Goal: Find specific page/section: Find specific page/section

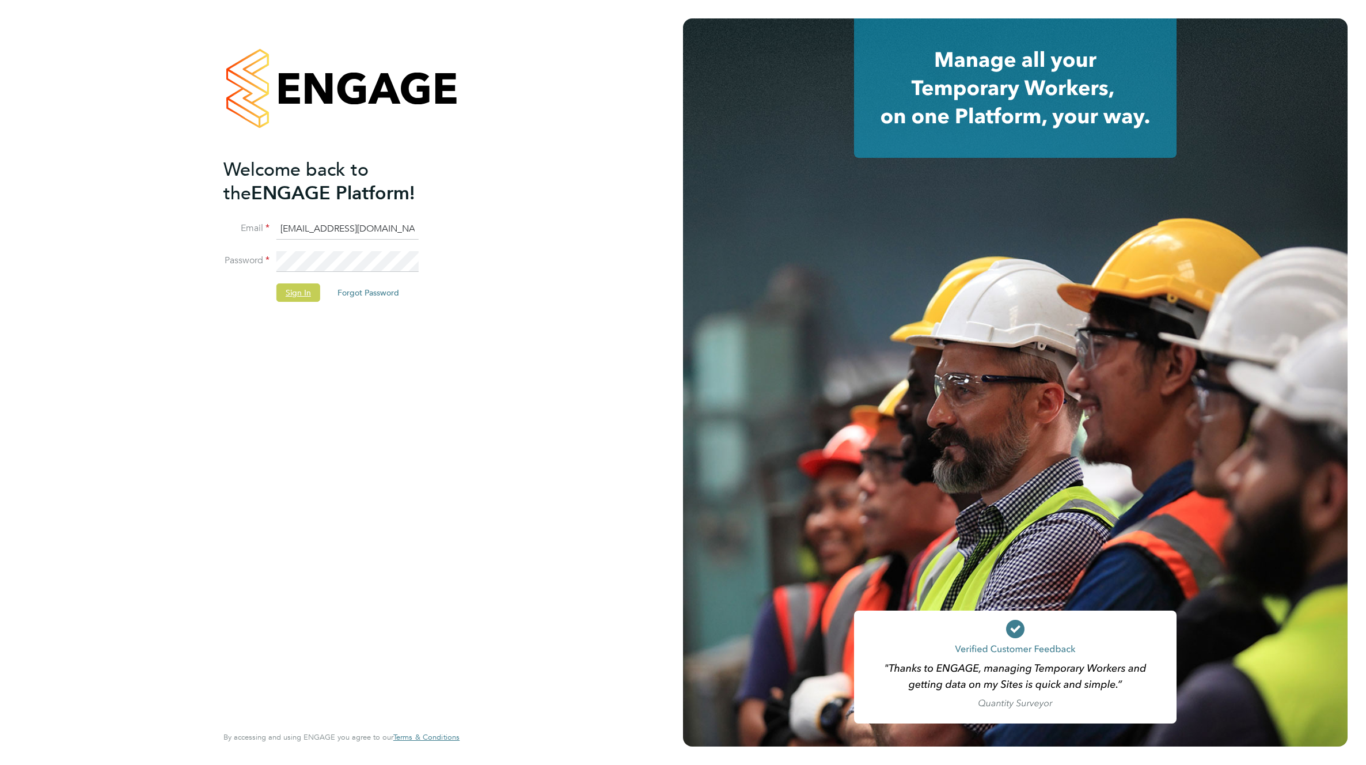
click at [300, 294] on button "Sign In" at bounding box center [298, 292] width 44 height 18
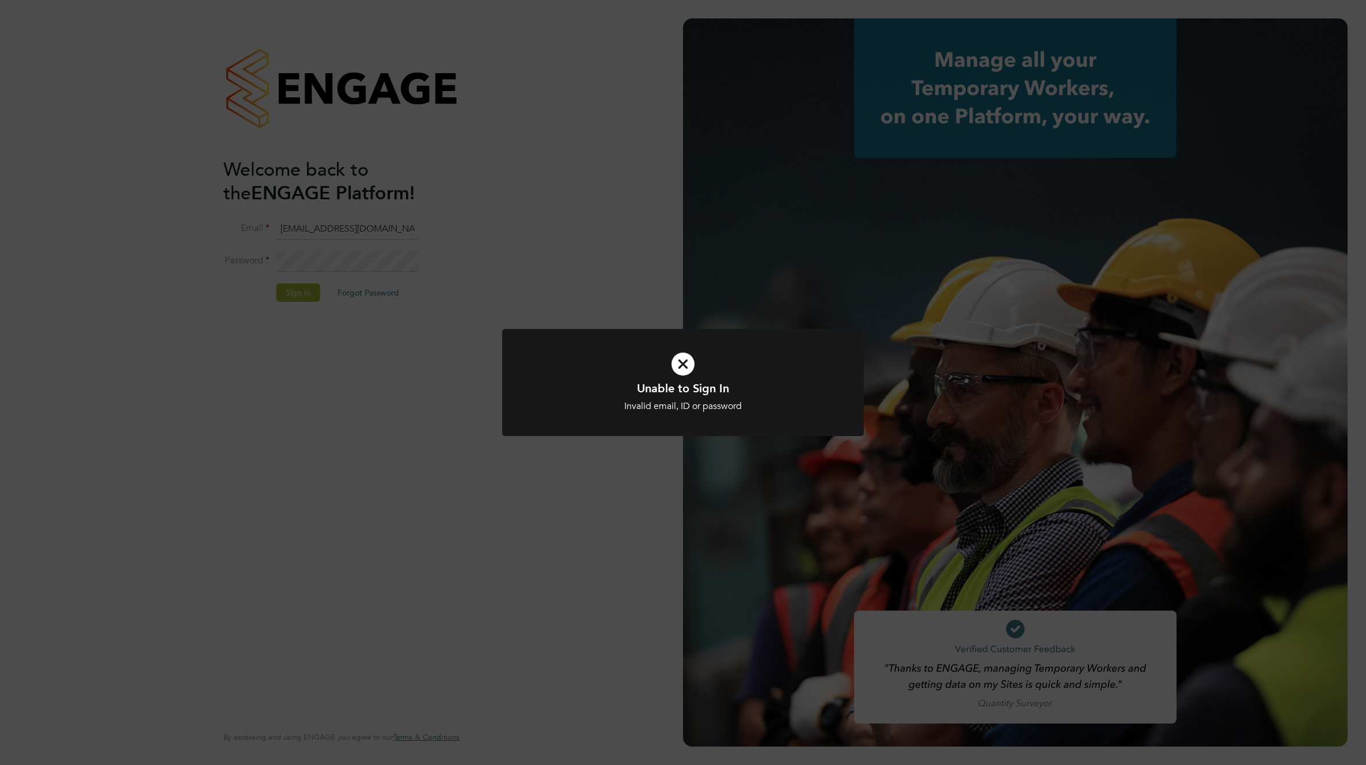
type input "supportuser4@engagetech.com"
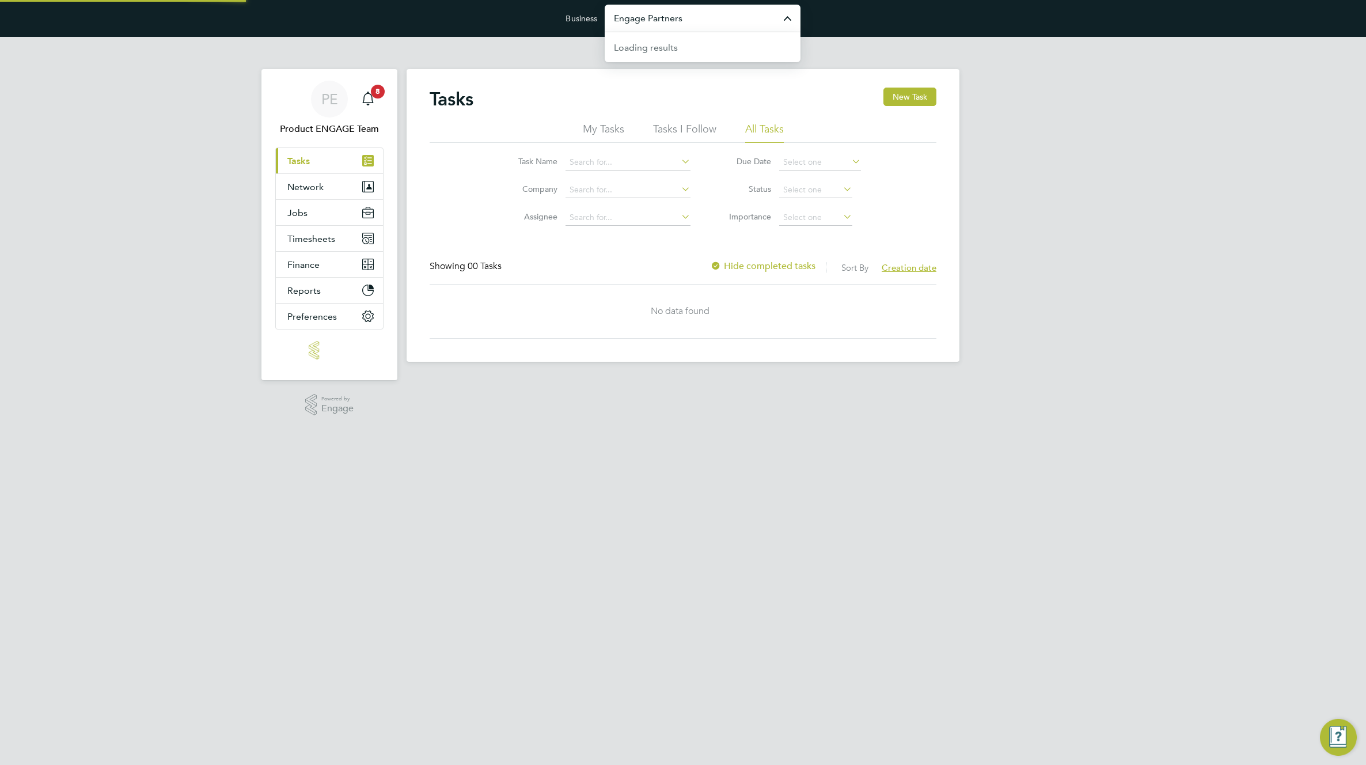
click at [706, 29] on input "Engage Partners" at bounding box center [703, 18] width 196 height 27
click at [700, 78] on span "Pretium Resourcing Ltd" at bounding box center [663, 75] width 98 height 14
type input "Pretium Resourcing Ltd"
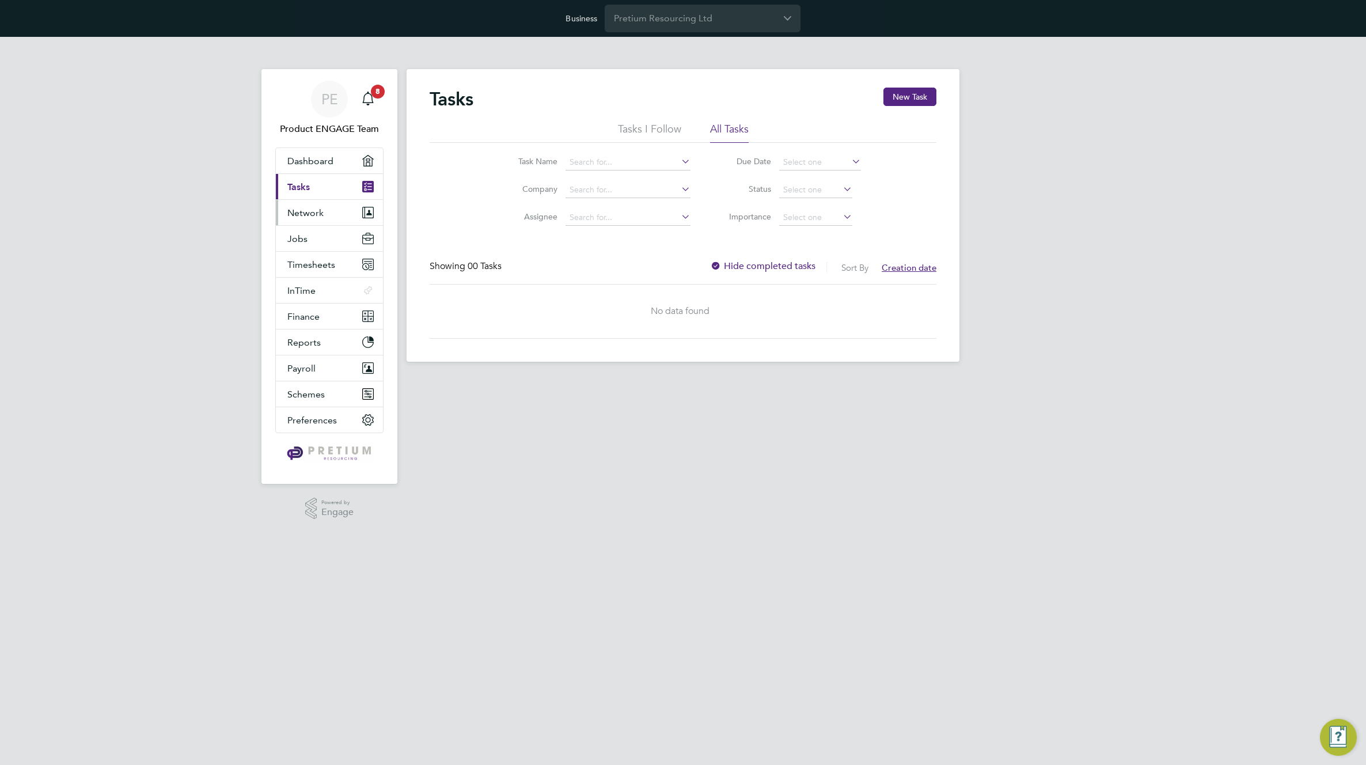
click at [319, 214] on span "Network" at bounding box center [305, 212] width 36 height 11
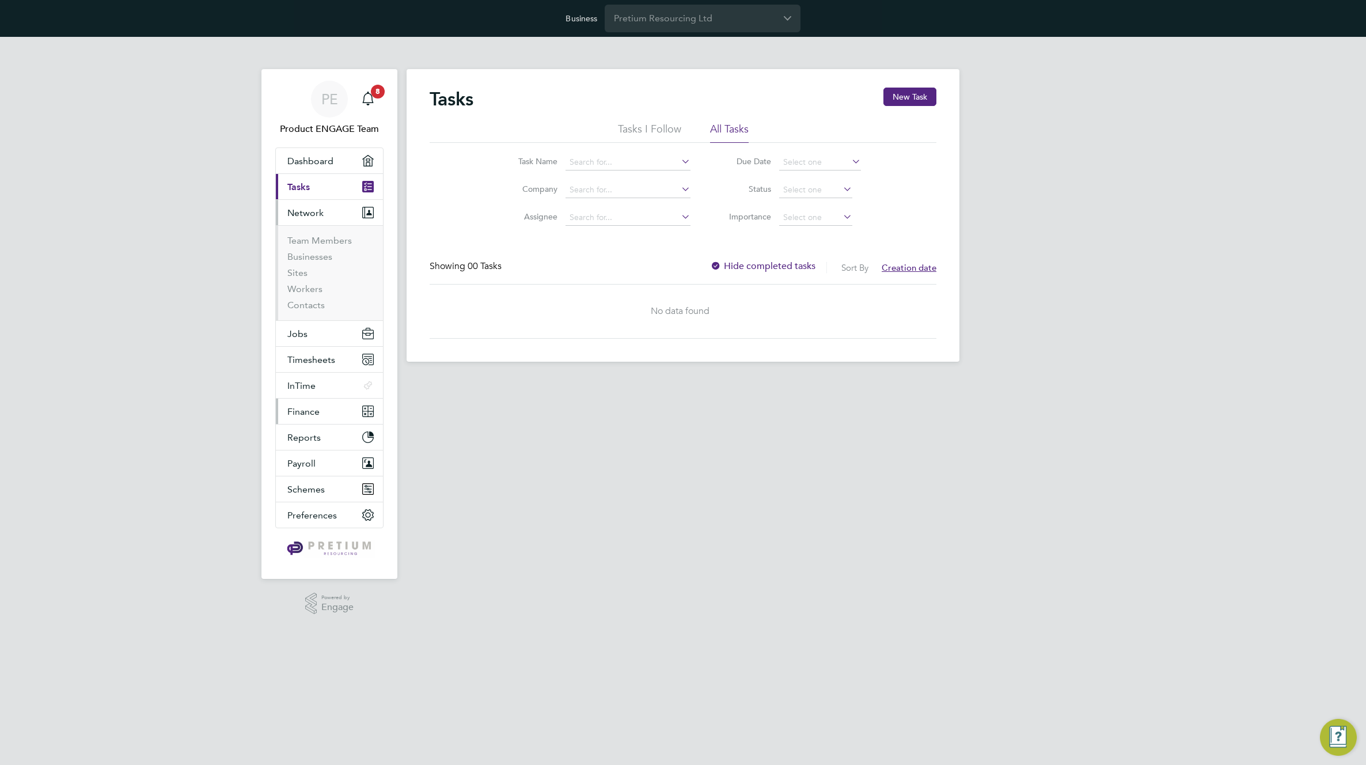
click at [313, 417] on button "Finance" at bounding box center [329, 410] width 107 height 25
click at [297, 349] on link "Invoices & Credit Notes" at bounding box center [323, 350] width 72 height 22
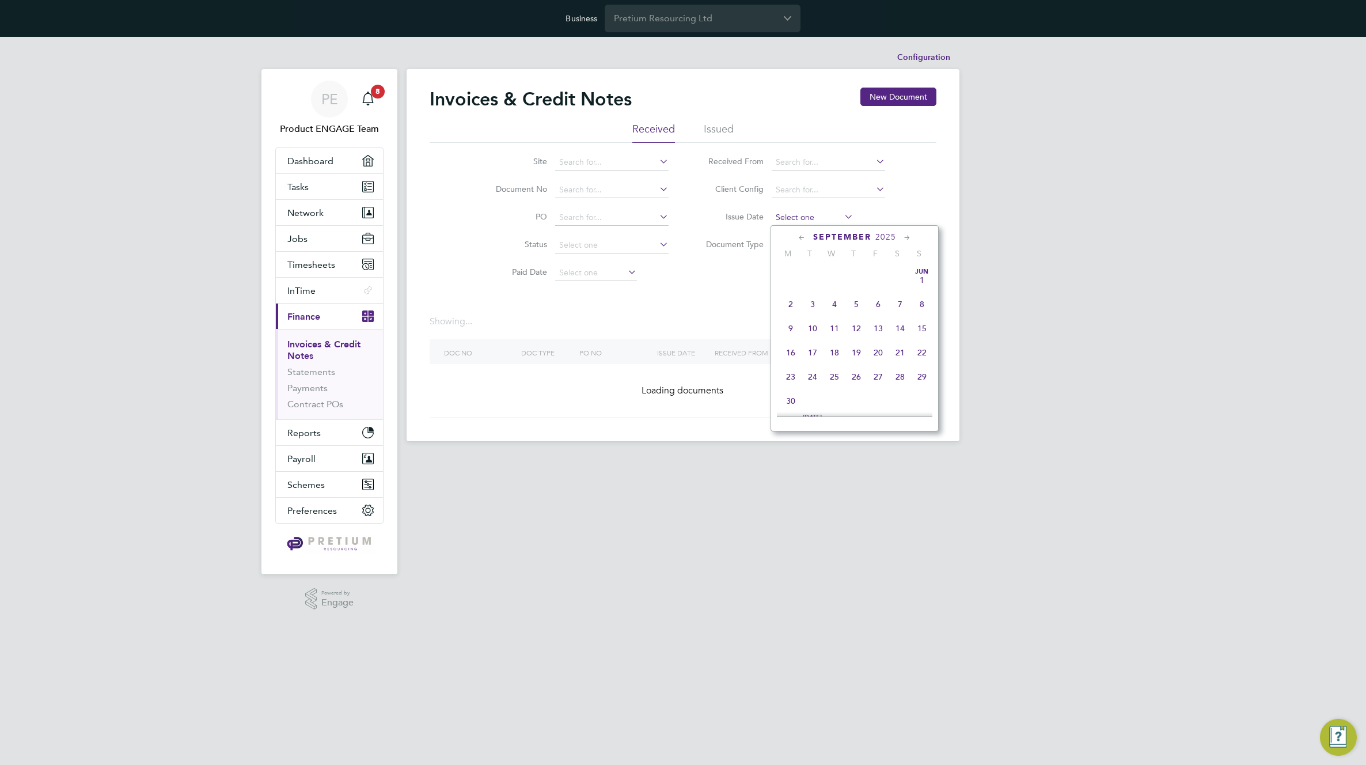
scroll to position [349, 0]
click at [824, 217] on input at bounding box center [813, 218] width 82 height 16
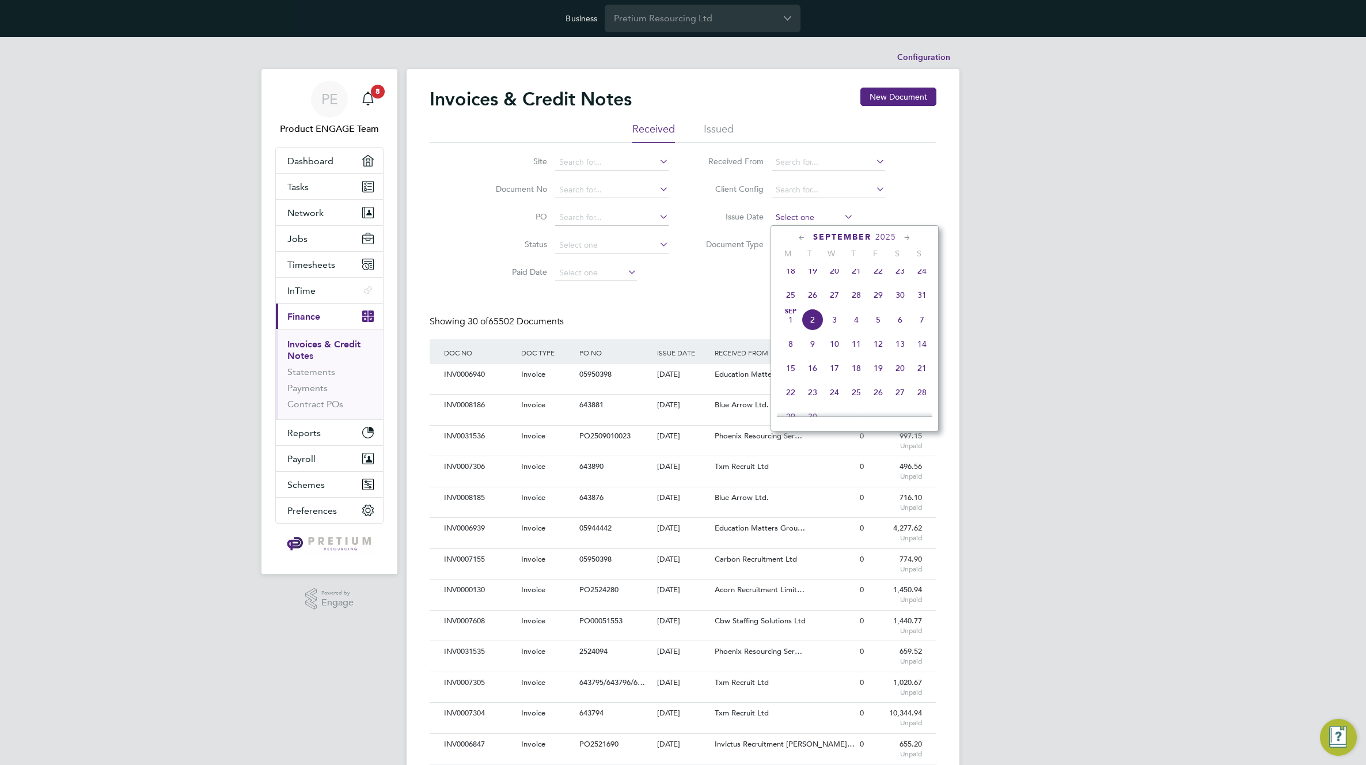
scroll to position [0, 0]
click at [814, 330] on span "2" at bounding box center [812, 320] width 22 height 22
type input "[DATE]"
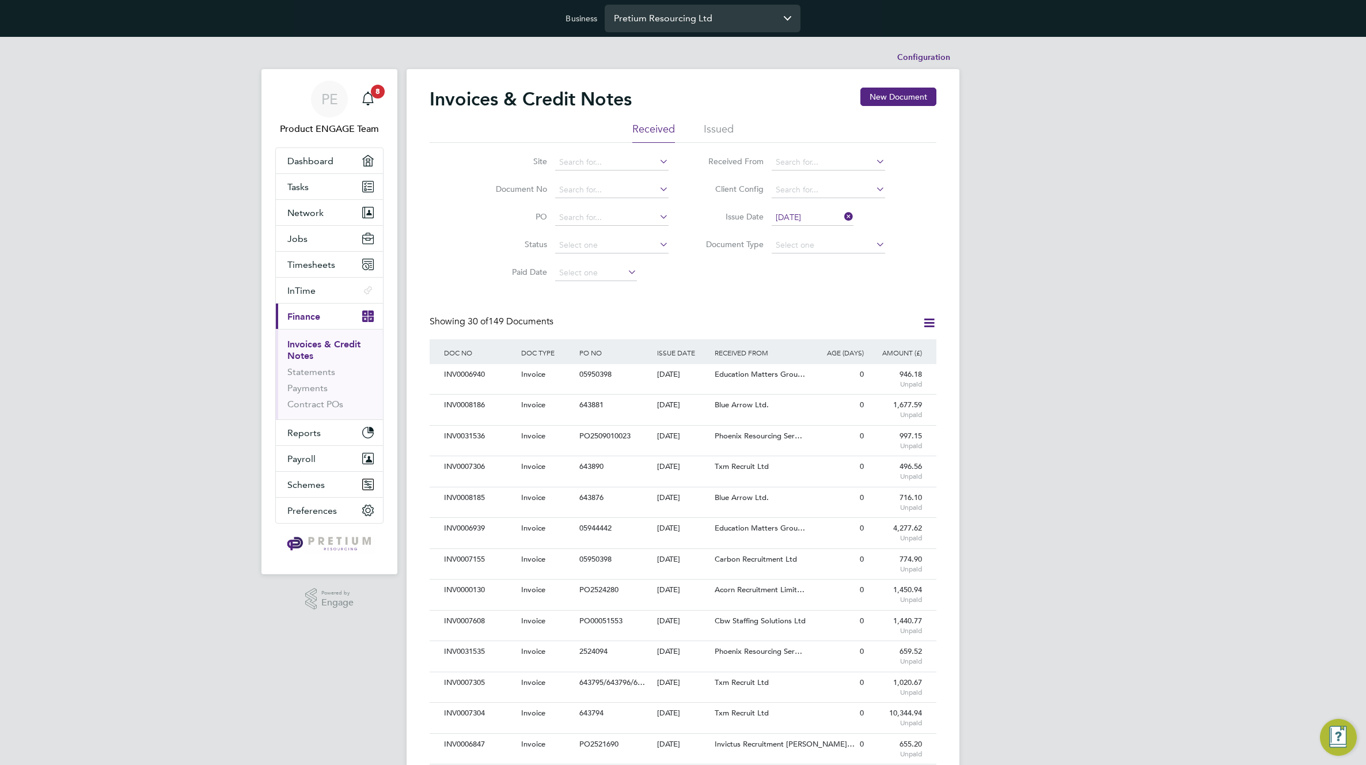
click at [684, 24] on input "Pretium Resourcing Ltd" at bounding box center [703, 18] width 196 height 27
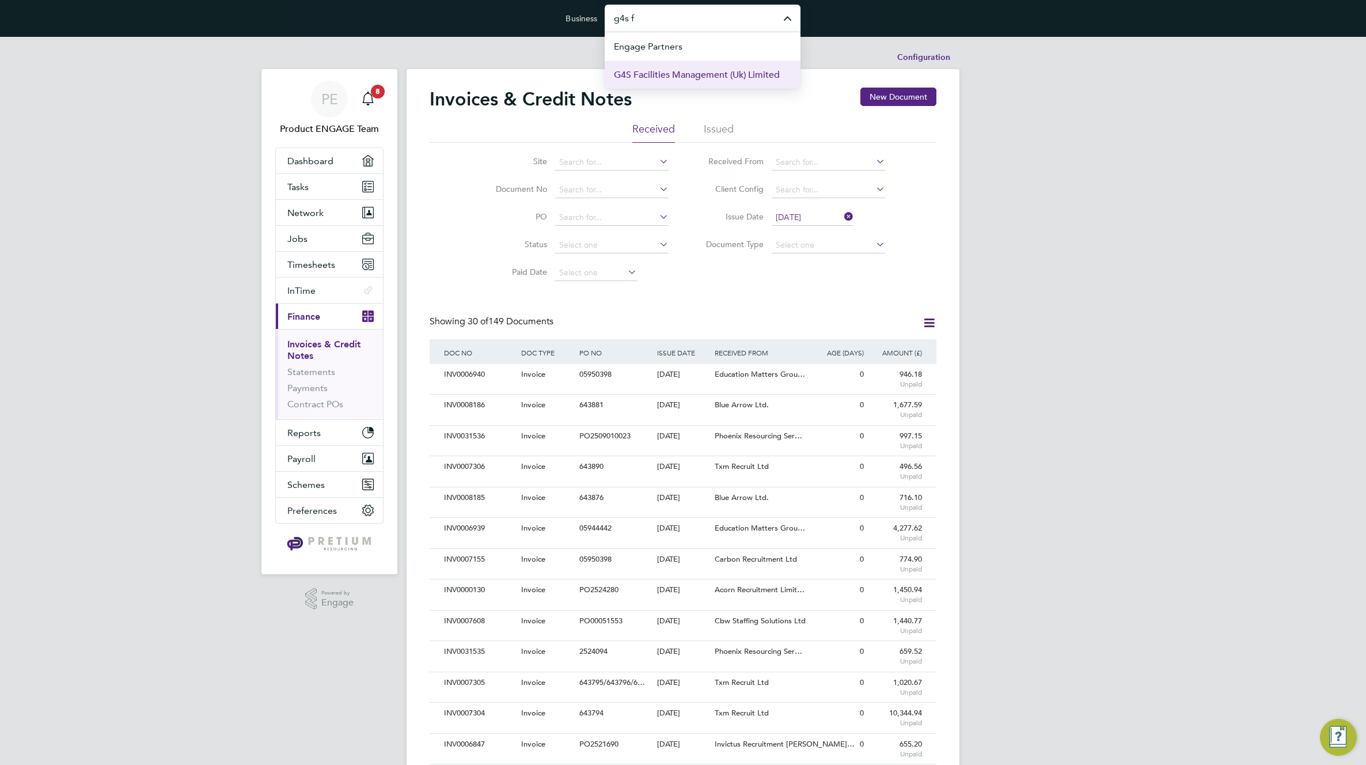
click at [696, 77] on span "G4S Facilities Management (Uk) Limited" at bounding box center [697, 75] width 166 height 14
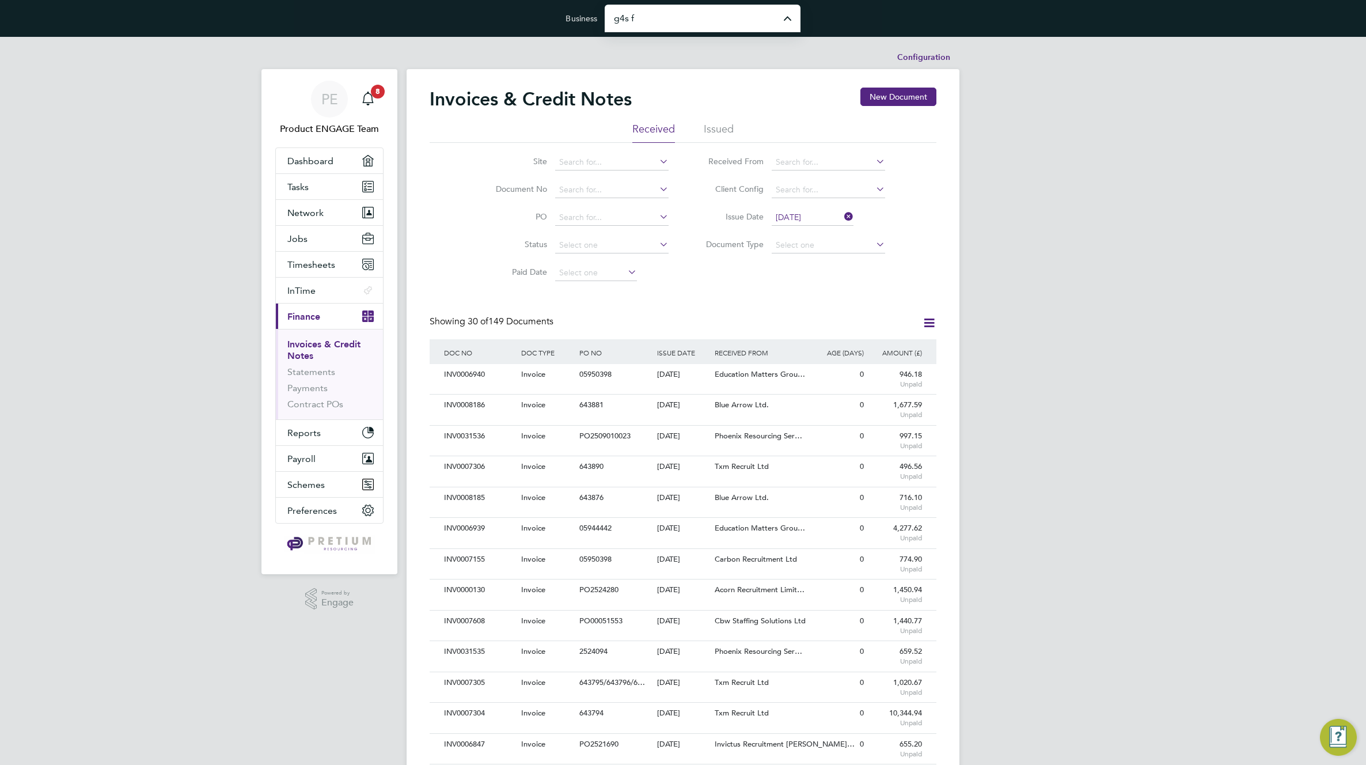
type input "G4S Facilities Management (Uk) Limited"
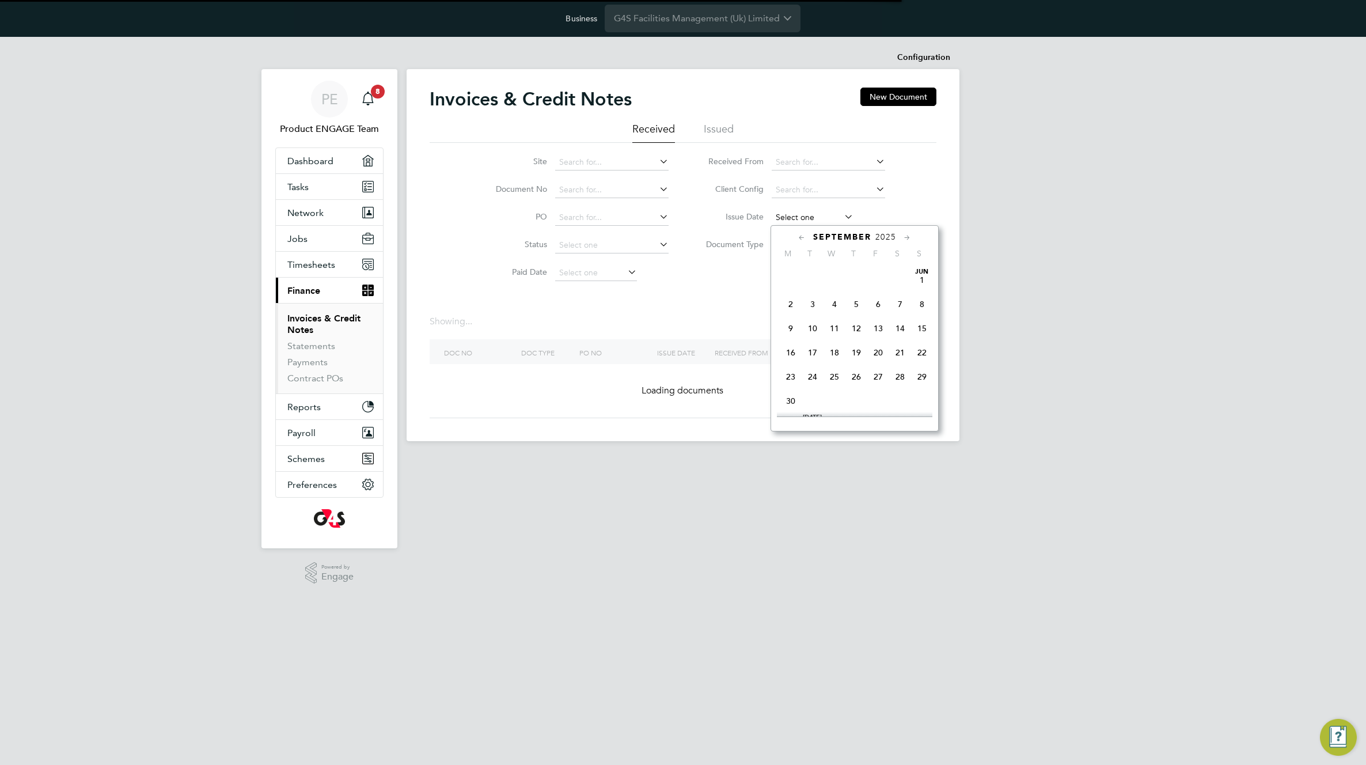
click at [804, 220] on input at bounding box center [813, 218] width 82 height 16
click at [812, 327] on span "2" at bounding box center [812, 320] width 22 height 22
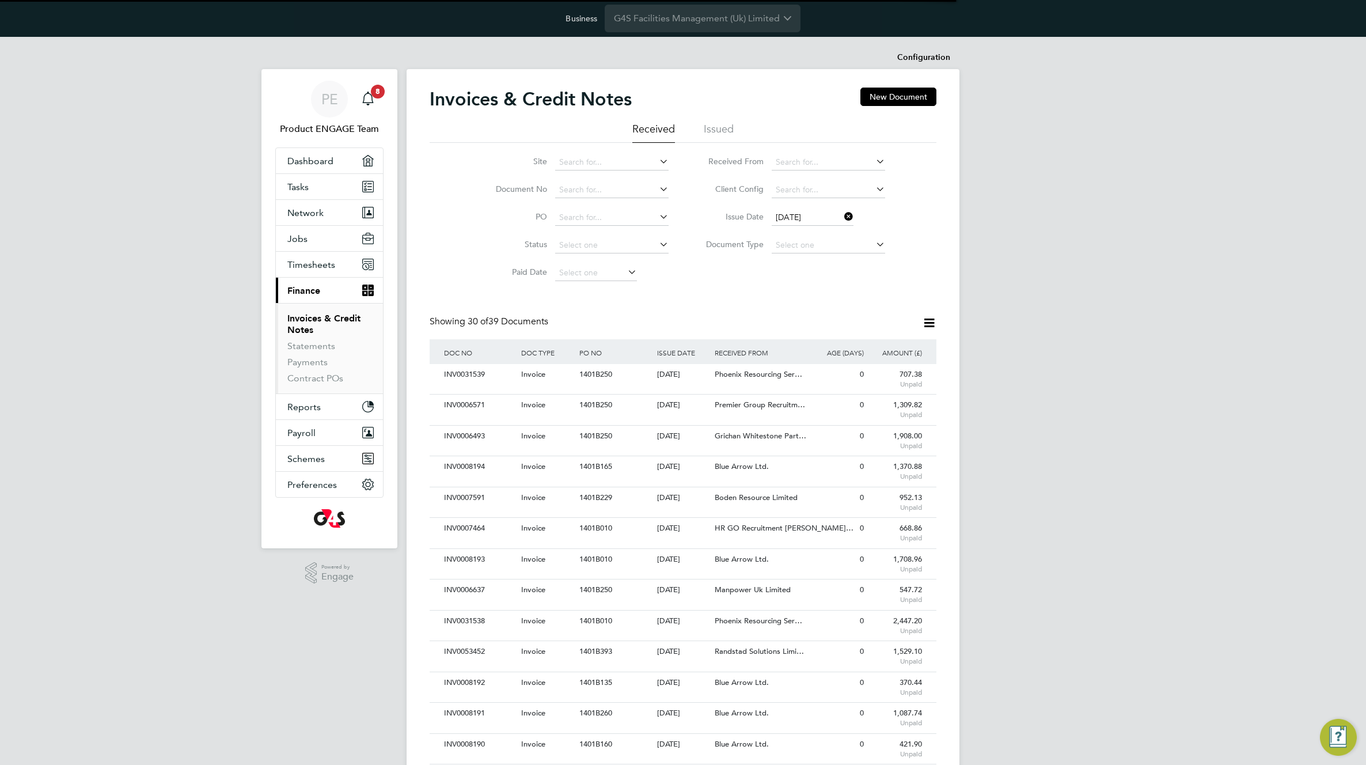
scroll to position [0, 0]
click at [822, 219] on input "[DATE]" at bounding box center [813, 218] width 82 height 16
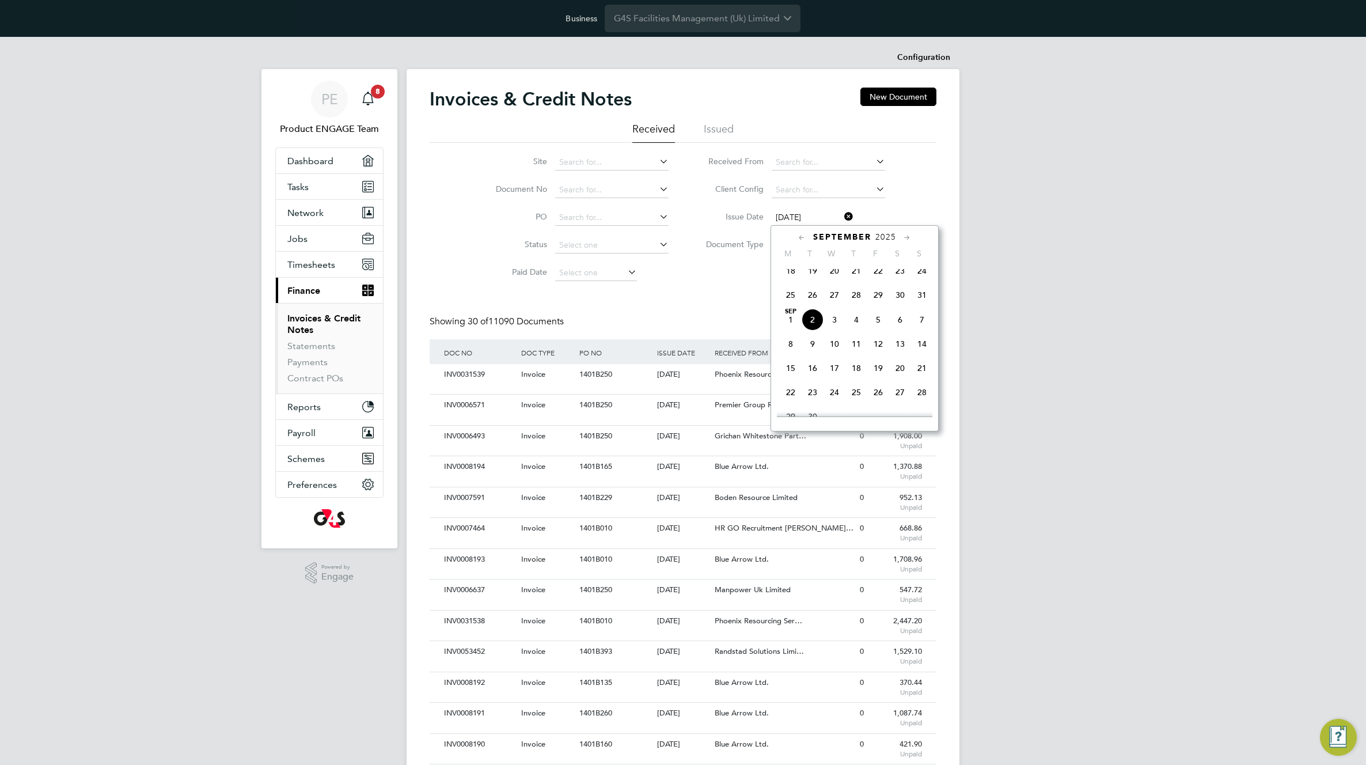
click at [810, 298] on span "26" at bounding box center [812, 295] width 22 height 22
click at [806, 221] on input "26 Aug 2025" at bounding box center [813, 218] width 82 height 16
click at [809, 352] on span "2" at bounding box center [812, 341] width 22 height 22
type input "[DATE]"
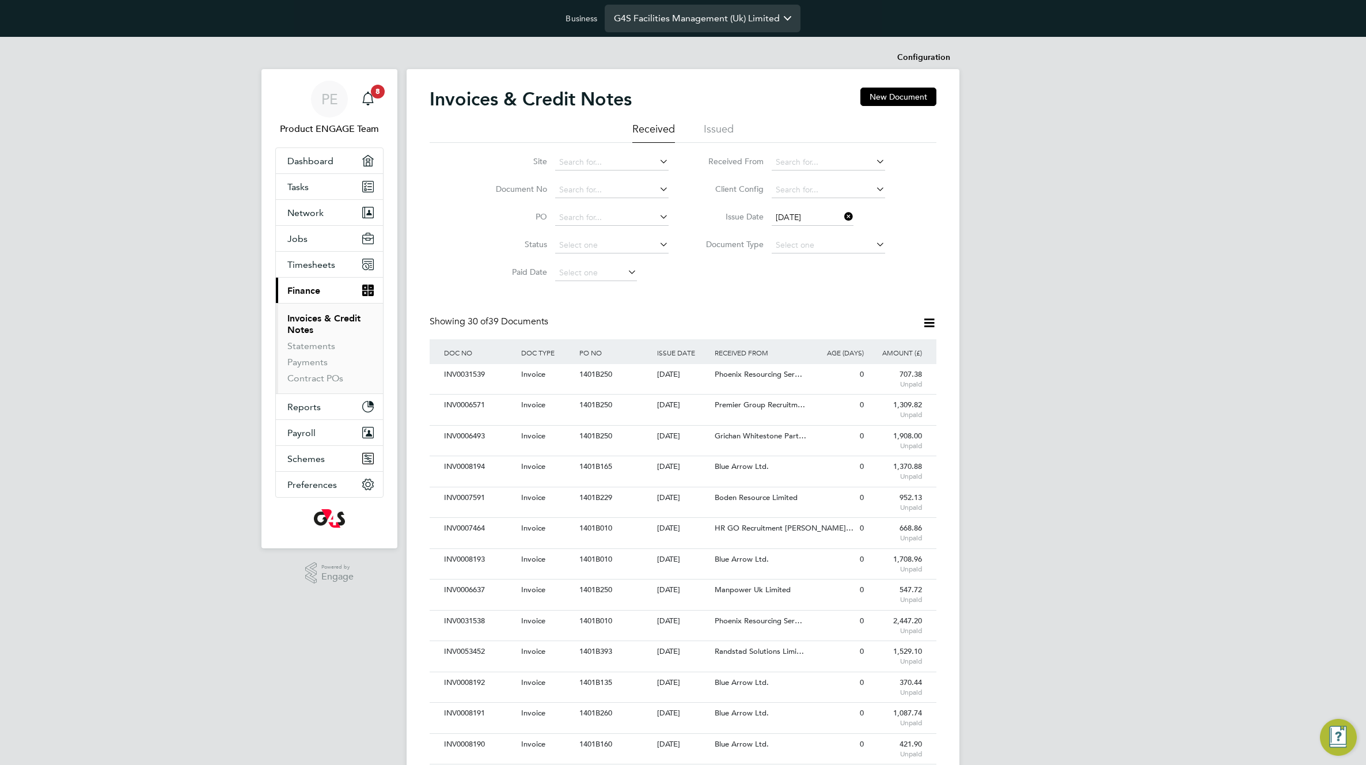
click at [685, 20] on input "G4S Facilities Management (Uk) Limited" at bounding box center [703, 18] width 196 height 27
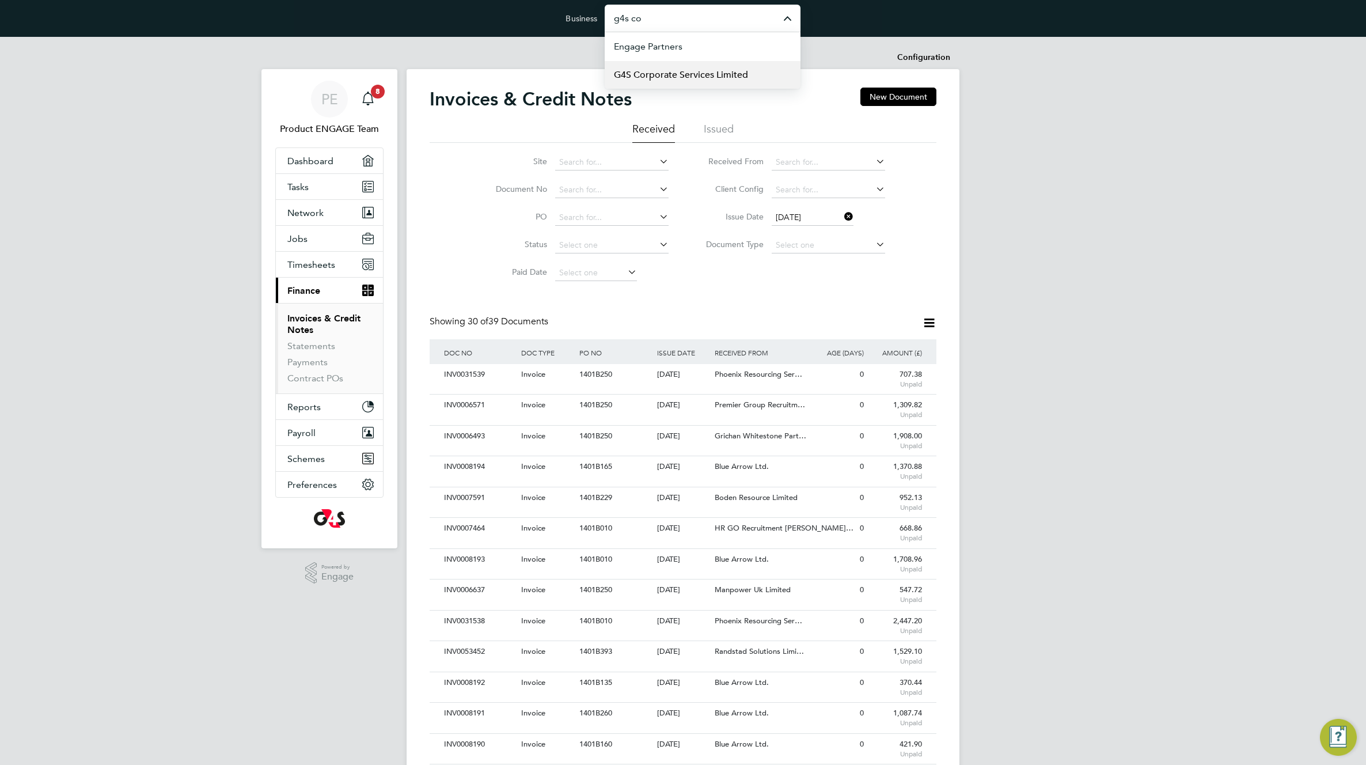
click at [716, 75] on span "G4S Corporate Services Limited" at bounding box center [681, 75] width 134 height 14
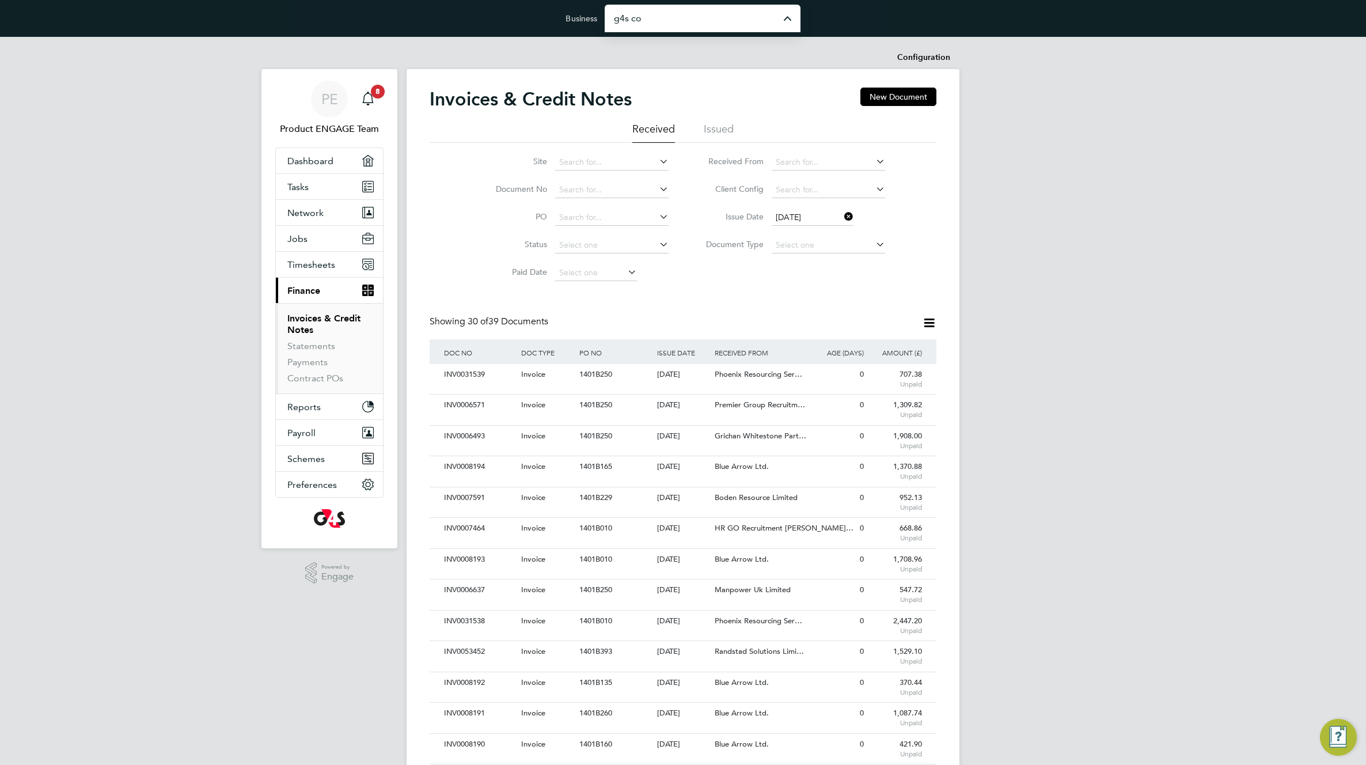
type input "G4S Corporate Services Limited"
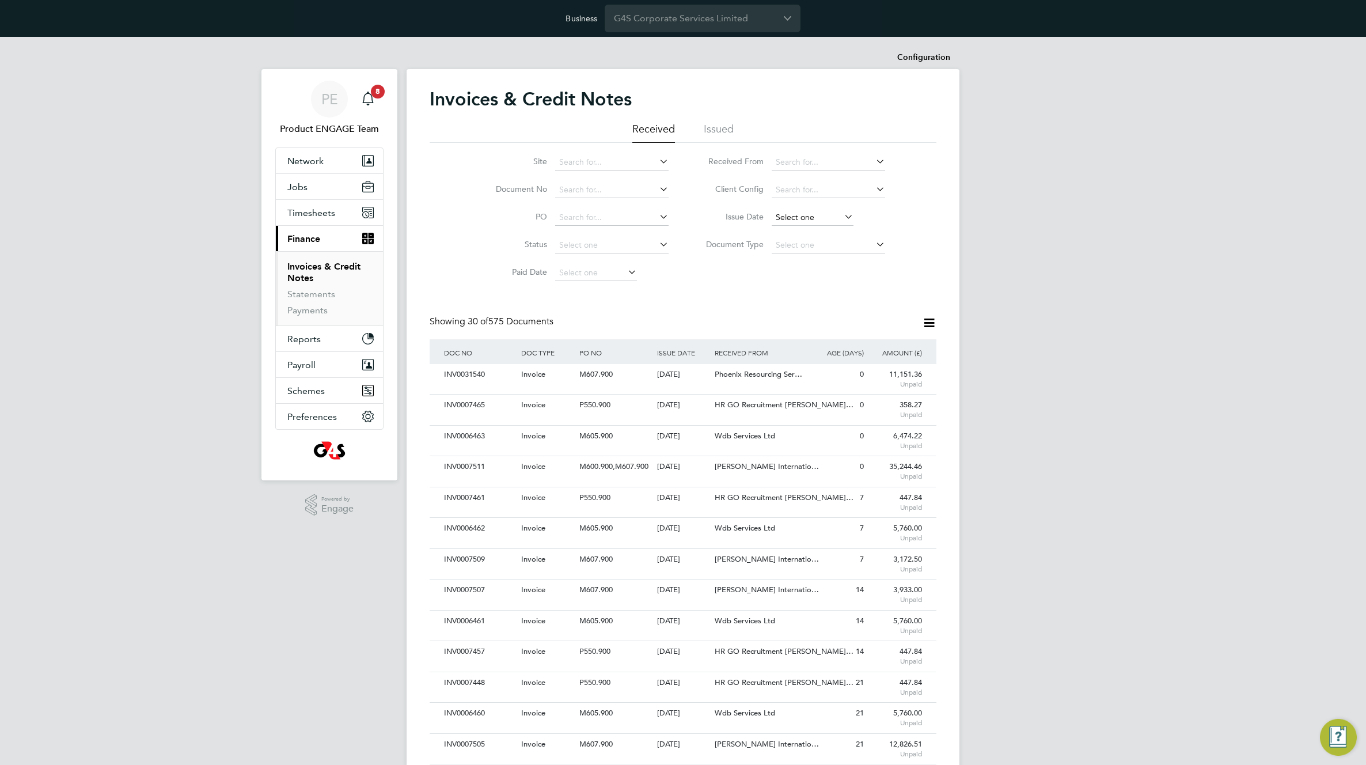
click at [815, 221] on input at bounding box center [813, 218] width 82 height 16
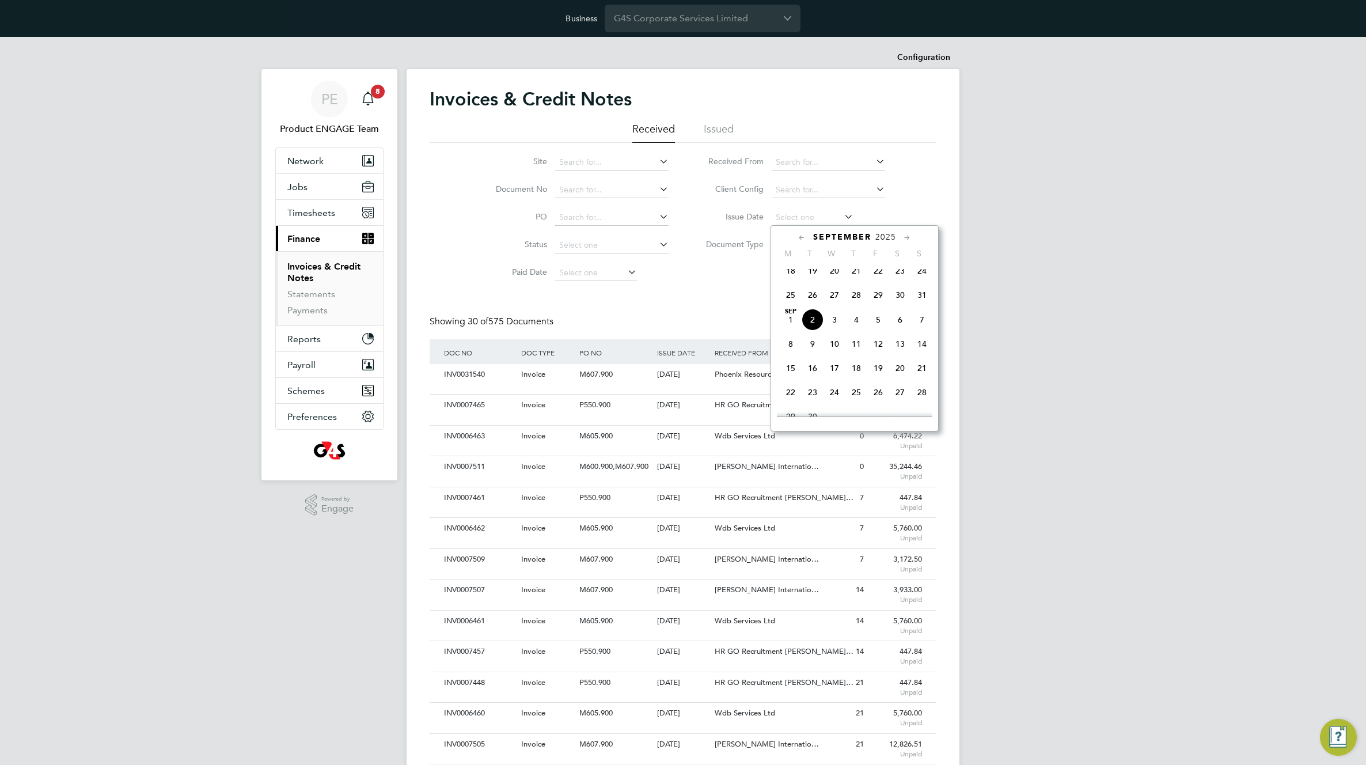
click at [815, 327] on span "2" at bounding box center [812, 320] width 22 height 22
type input "[DATE]"
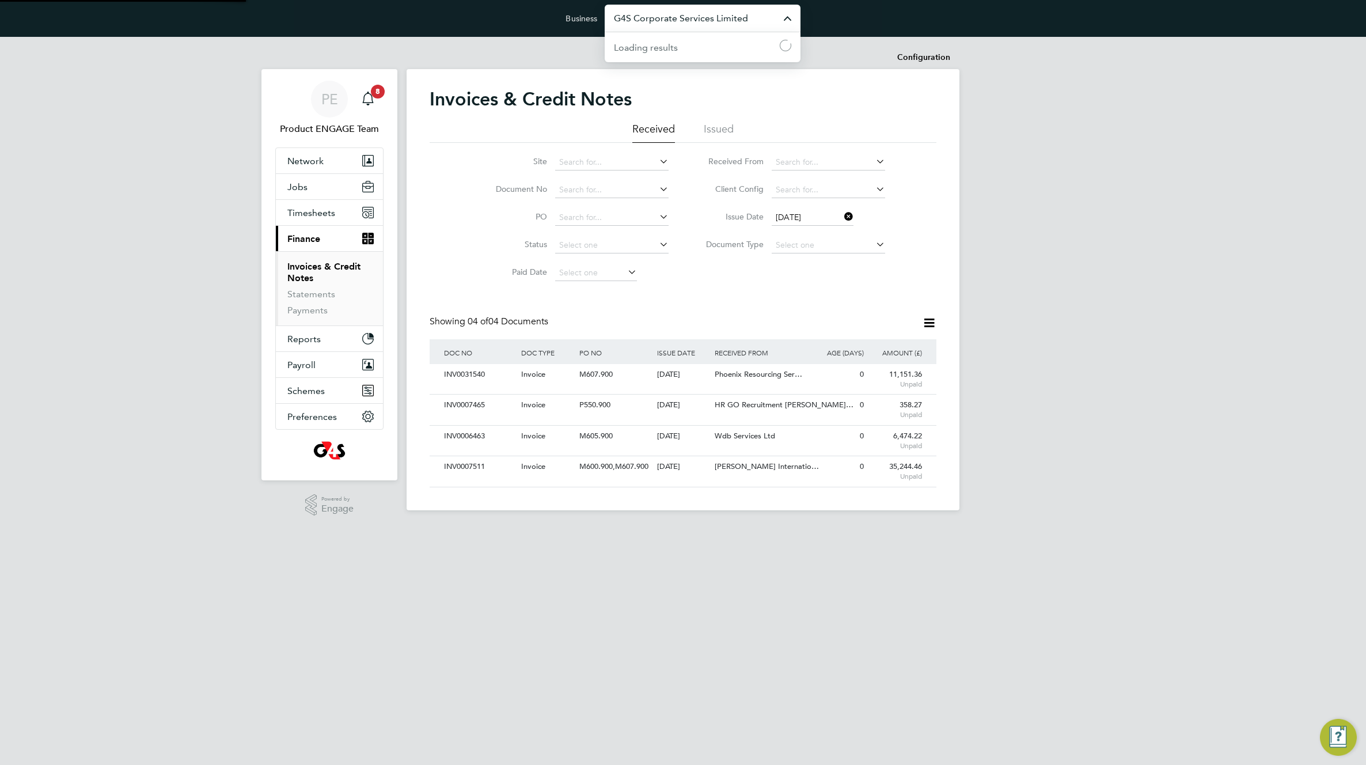
click at [705, 18] on input "G4S Corporate Services Limited" at bounding box center [703, 18] width 196 height 27
click at [686, 69] on span "G4s Cash Solutions (Uk) Limited" at bounding box center [680, 75] width 132 height 14
type input "G4s Cash Solutions (Uk) Limited"
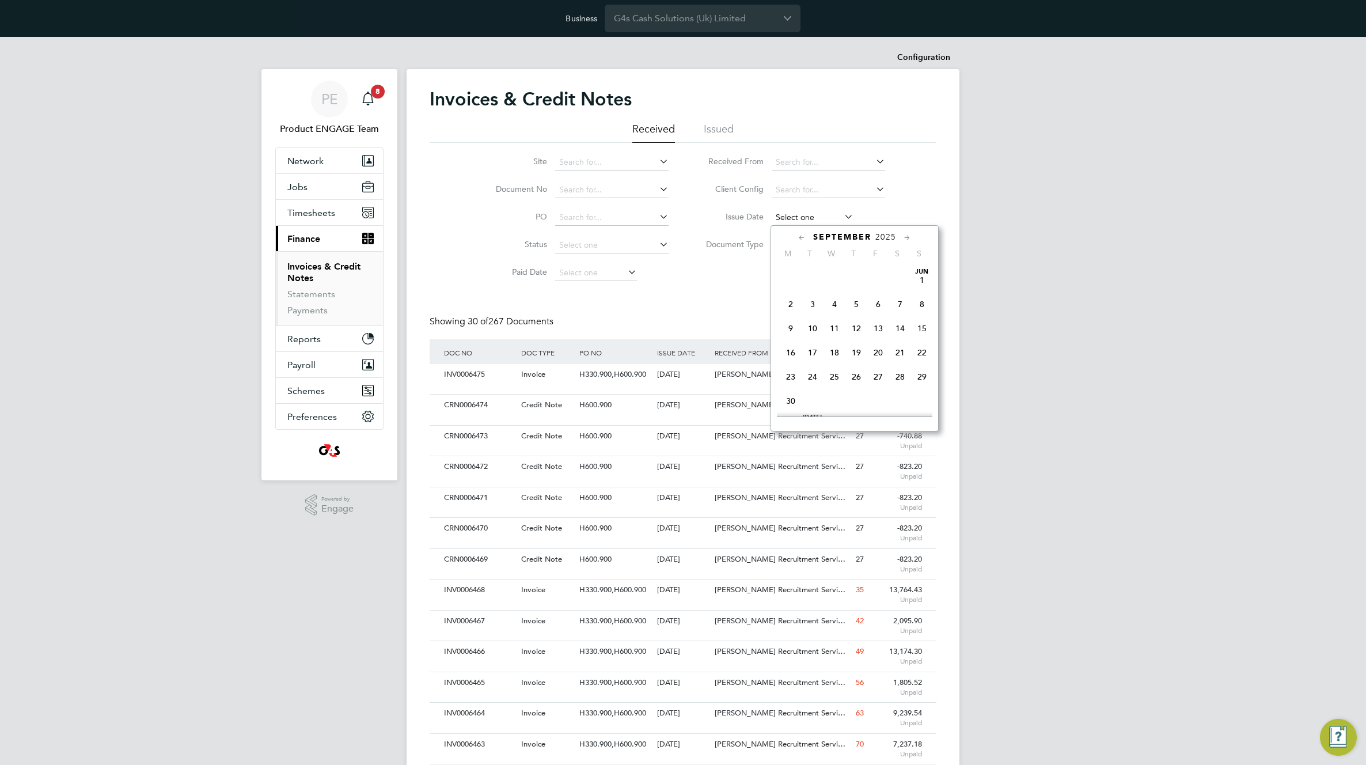
click at [813, 217] on input at bounding box center [813, 218] width 82 height 16
click at [814, 327] on span "2" at bounding box center [812, 320] width 22 height 22
type input "[DATE]"
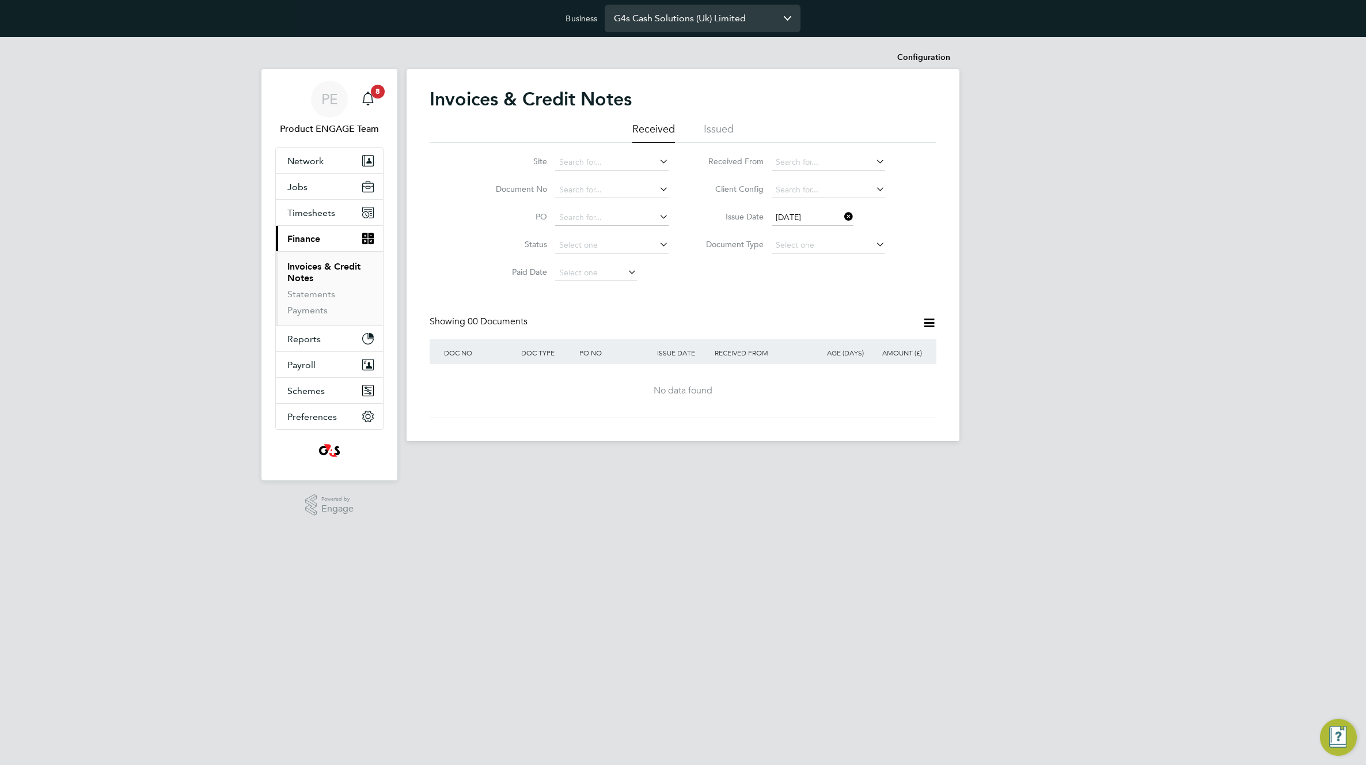
click at [713, 21] on input "G4s Cash Solutions (Uk) Limited" at bounding box center [703, 18] width 196 height 27
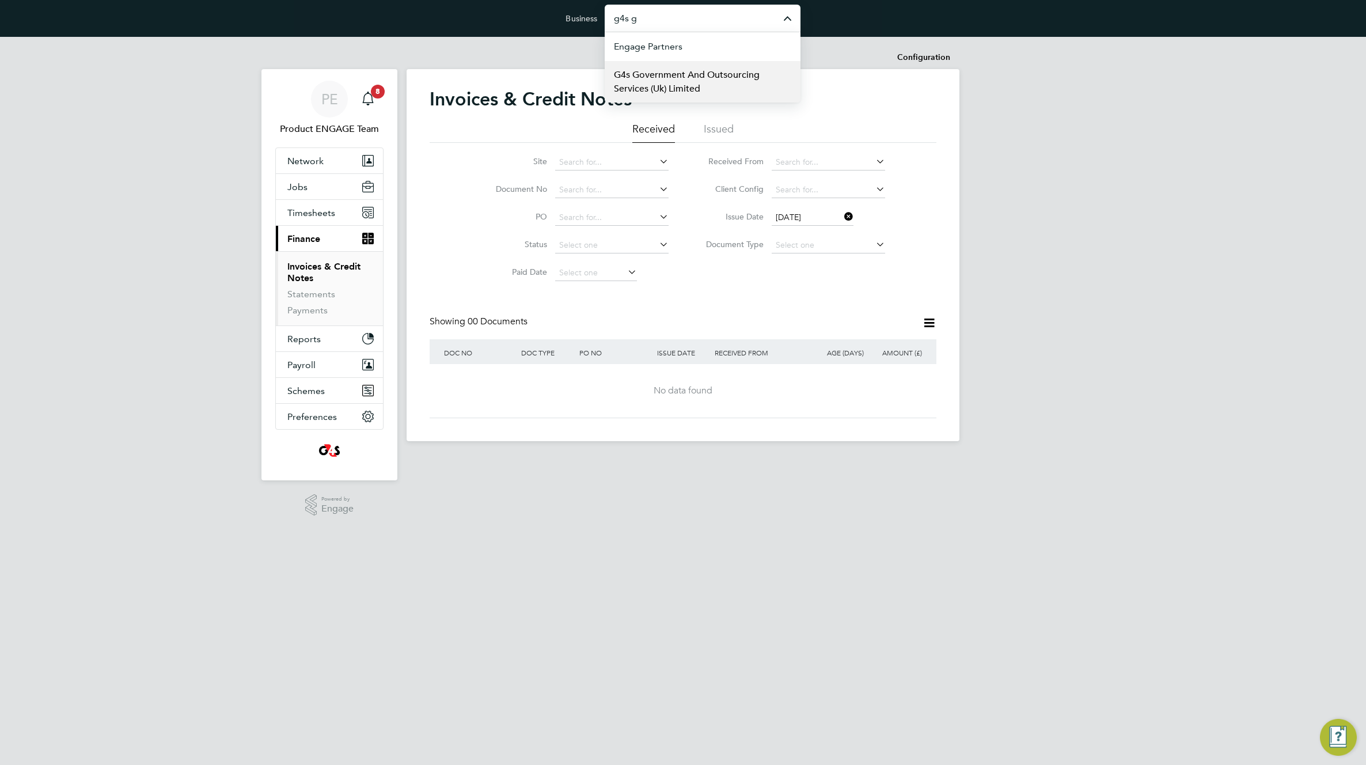
click at [691, 81] on span "G4s Government And Outsourcing Services (Uk) Limited" at bounding box center [702, 82] width 177 height 28
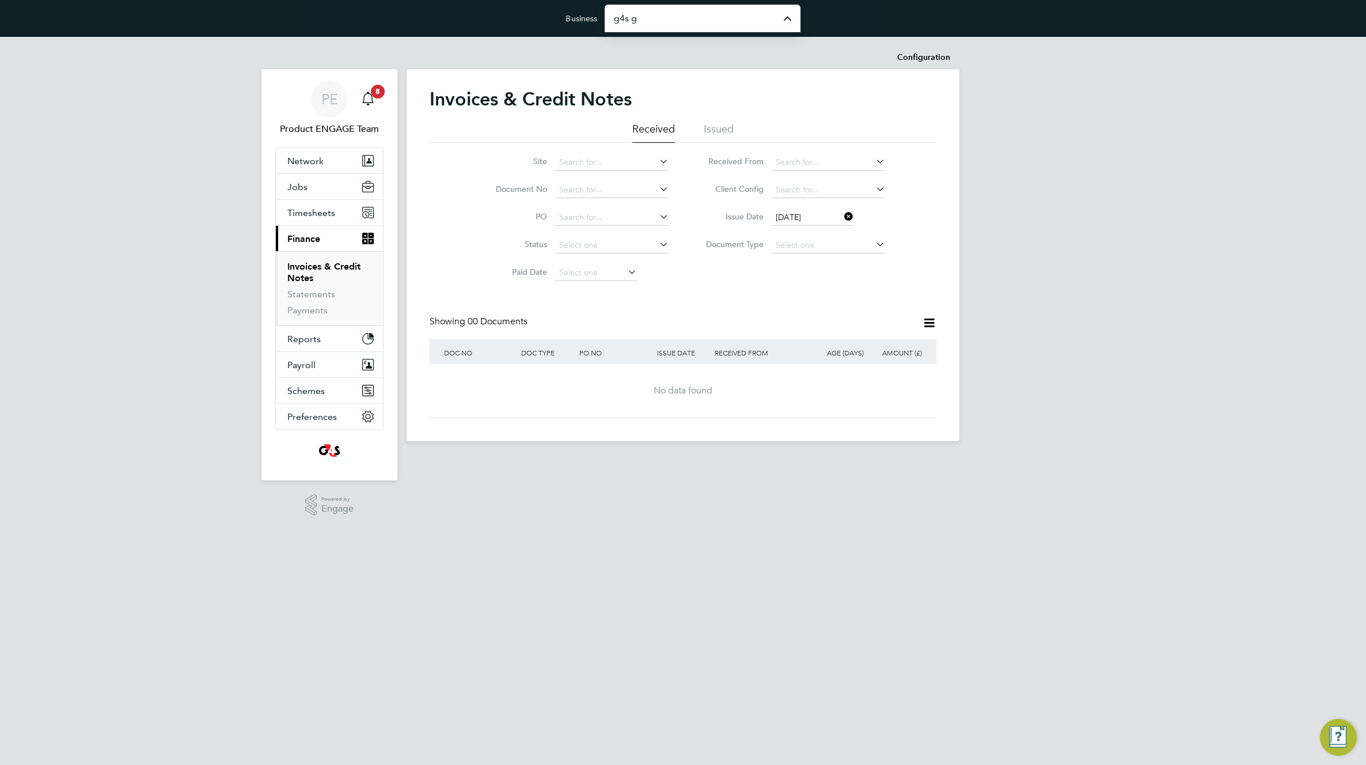
type input "G4s Government And Outsourcing Services (Uk) Limited"
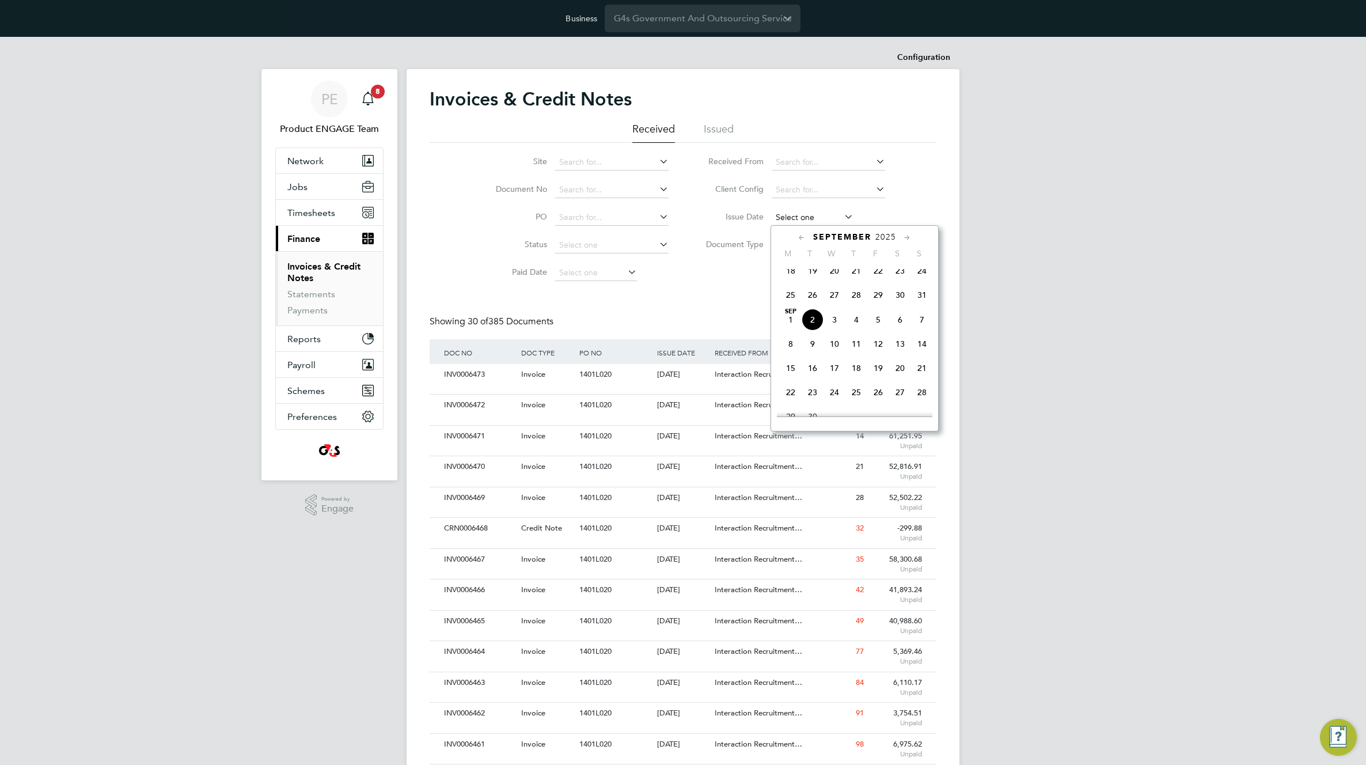
click at [829, 213] on input at bounding box center [813, 218] width 82 height 16
click at [814, 329] on span "2" at bounding box center [812, 320] width 22 height 22
type input "[DATE]"
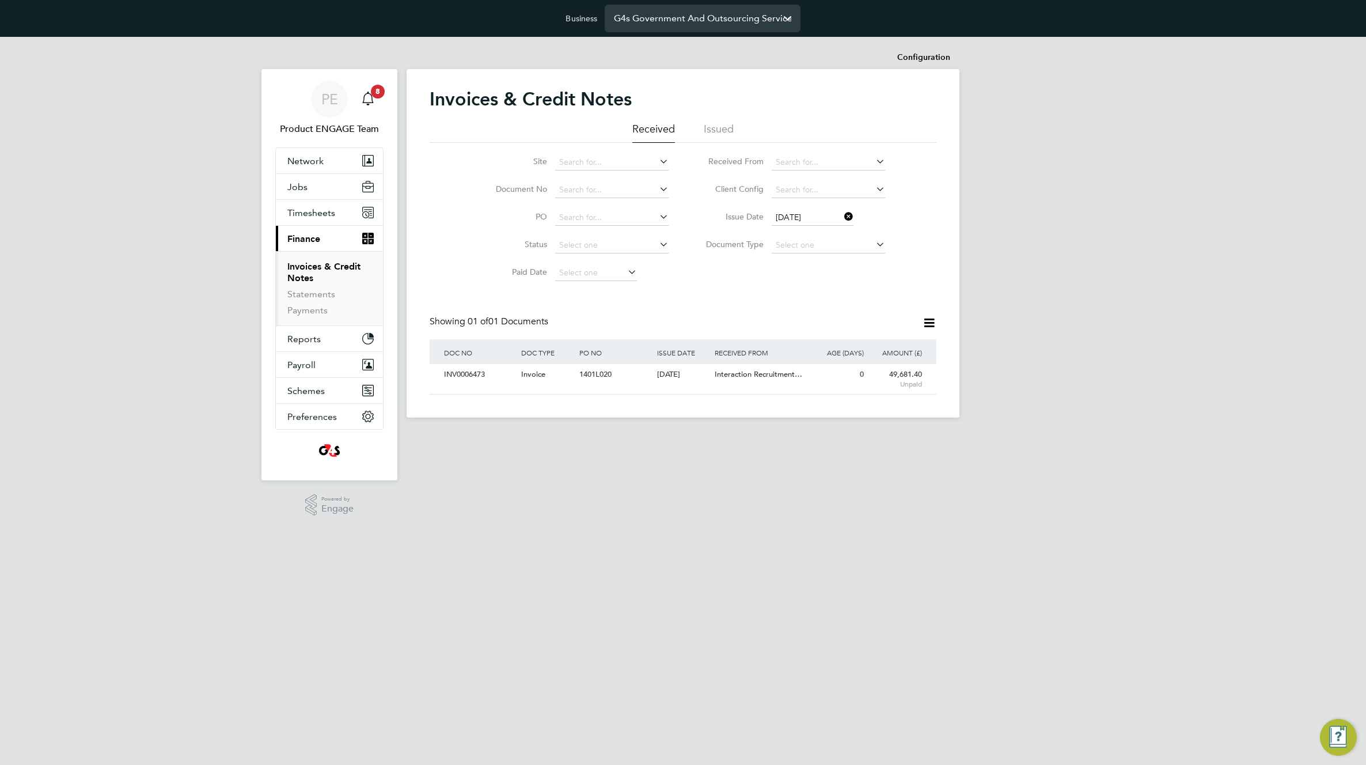
click at [698, 20] on input "G4s Government And Outsourcing Services (Uk) Limited" at bounding box center [703, 18] width 196 height 27
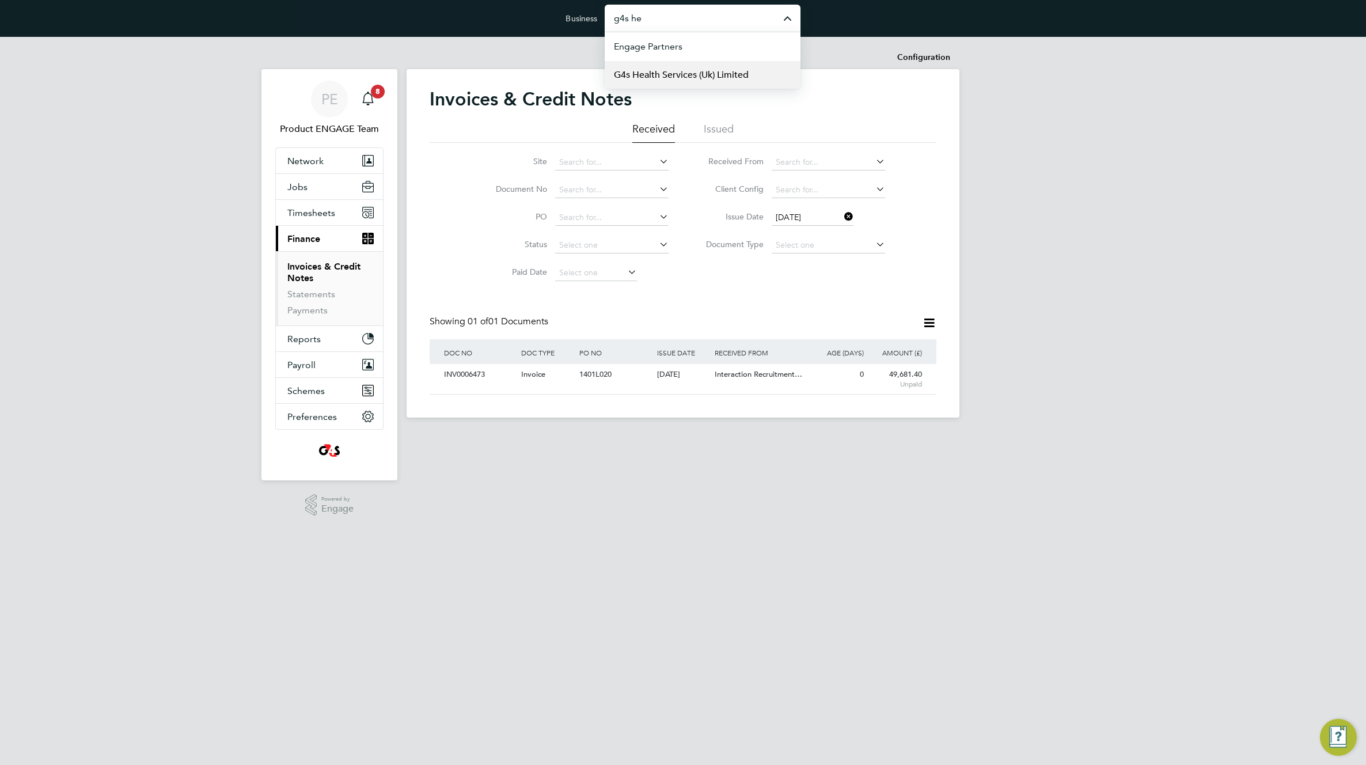
click at [696, 75] on span "G4s Health Services (Uk) Limited" at bounding box center [681, 75] width 135 height 14
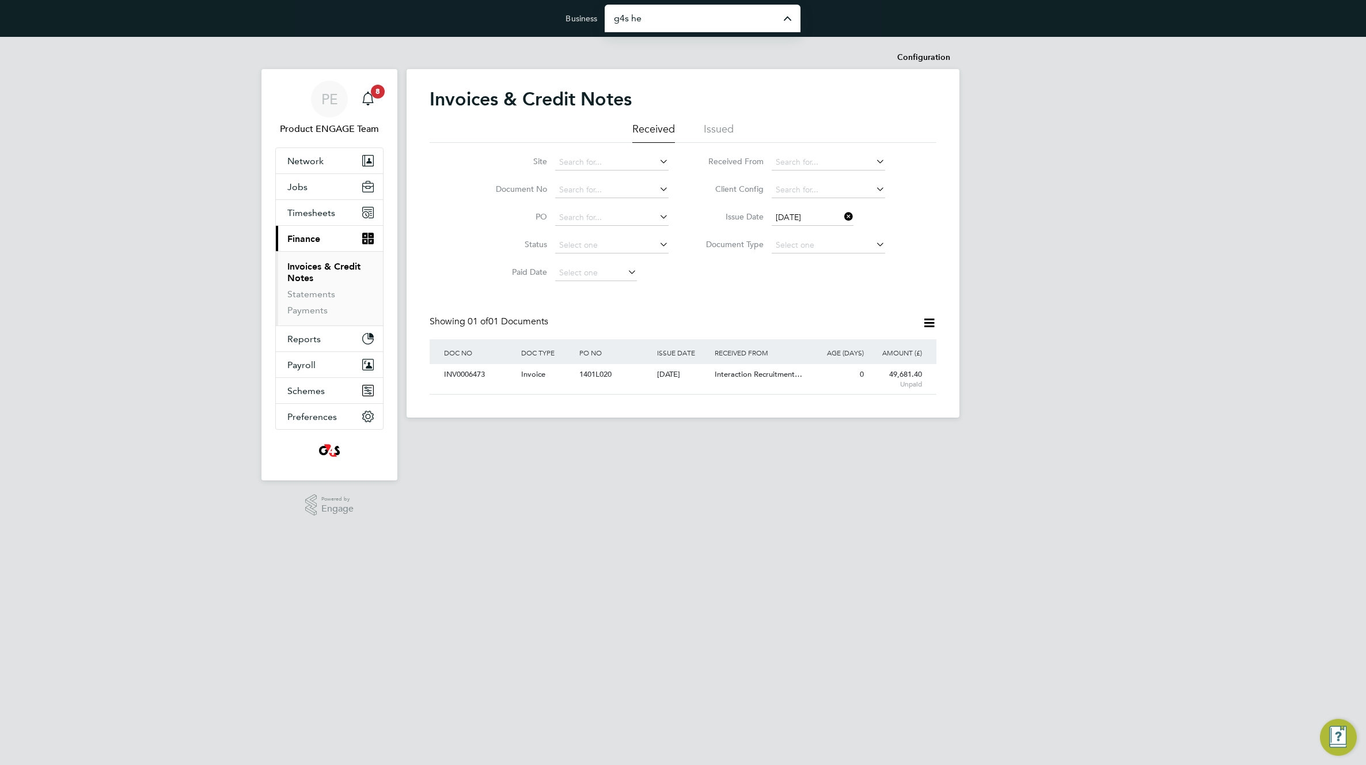
type input "G4s Health Services (Uk) Limited"
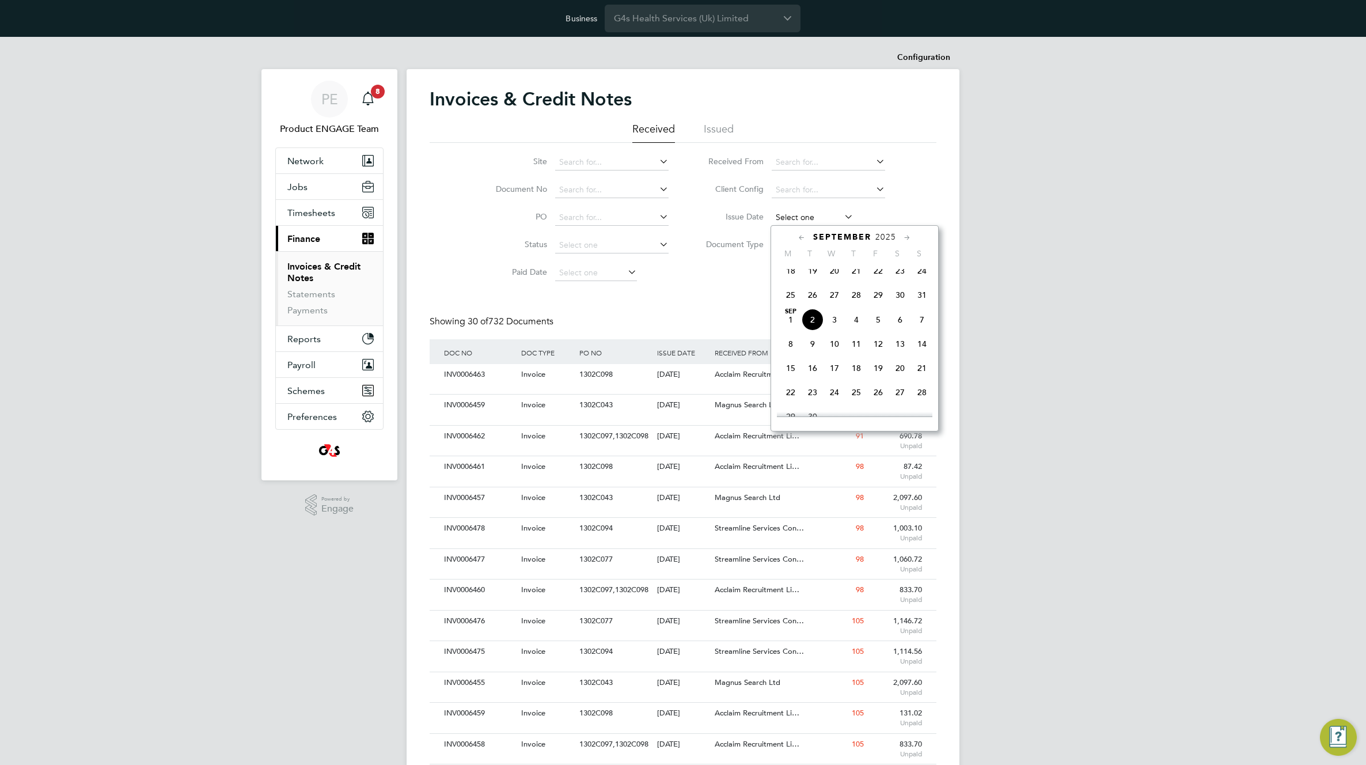
click at [798, 214] on input at bounding box center [813, 218] width 82 height 16
click at [811, 330] on span "2" at bounding box center [812, 320] width 22 height 22
type input "[DATE]"
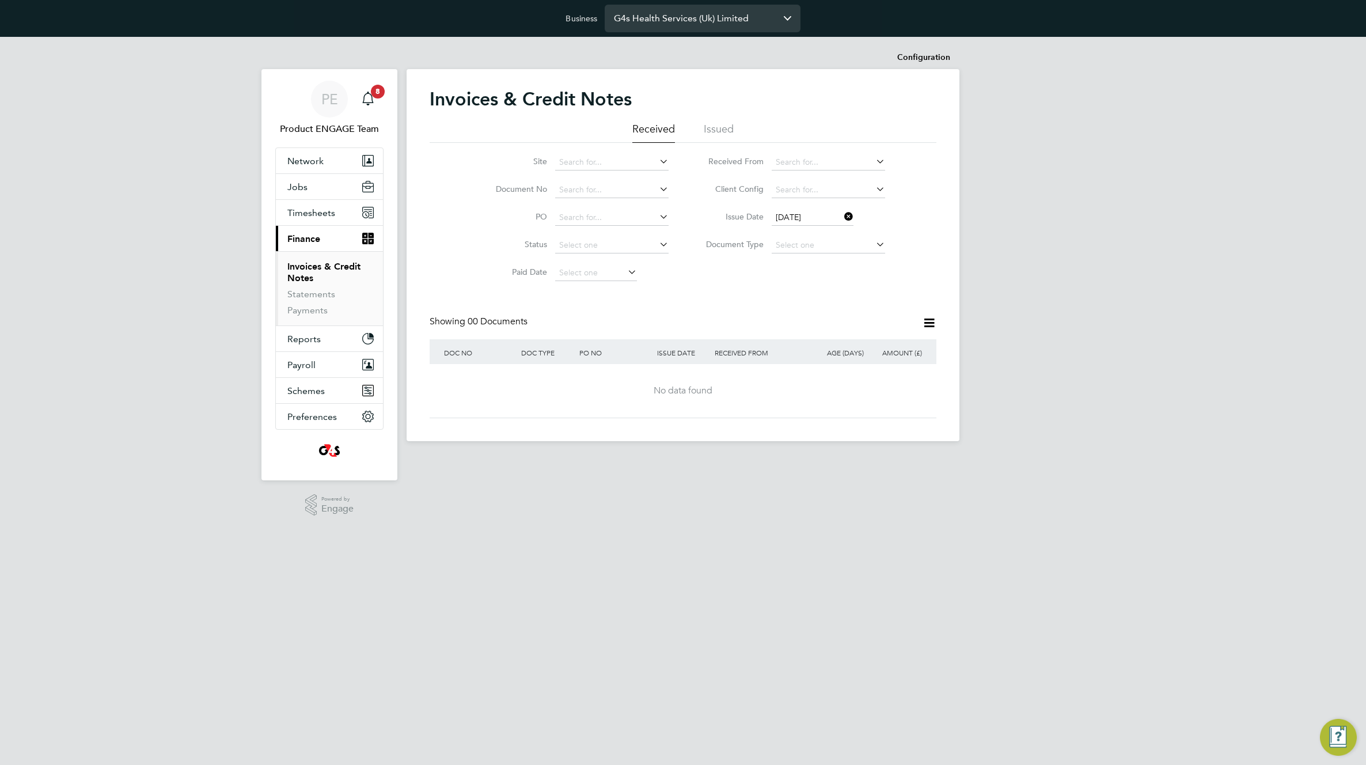
click at [732, 30] on input "G4s Health Services (Uk) Limited" at bounding box center [703, 18] width 196 height 27
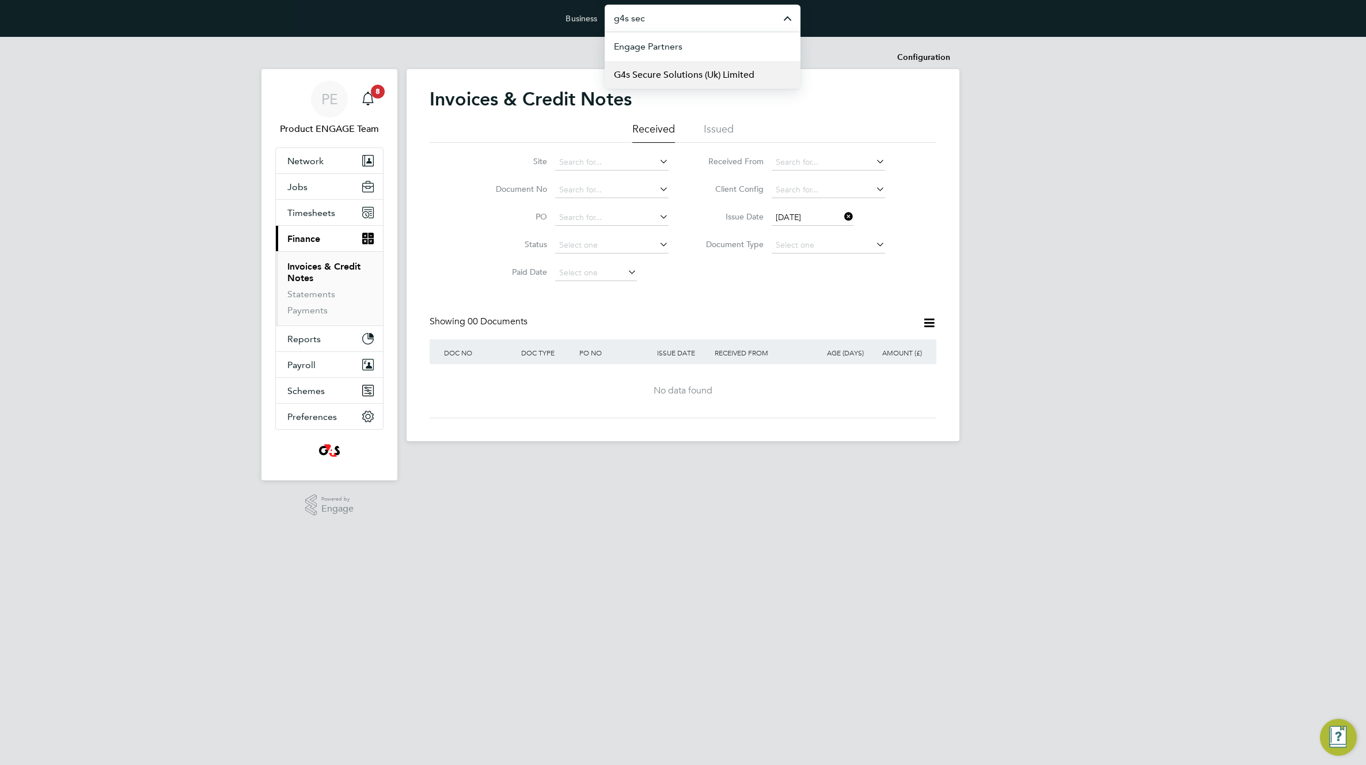
click at [732, 71] on span "G4s Secure Solutions (Uk) Limited" at bounding box center [684, 75] width 140 height 14
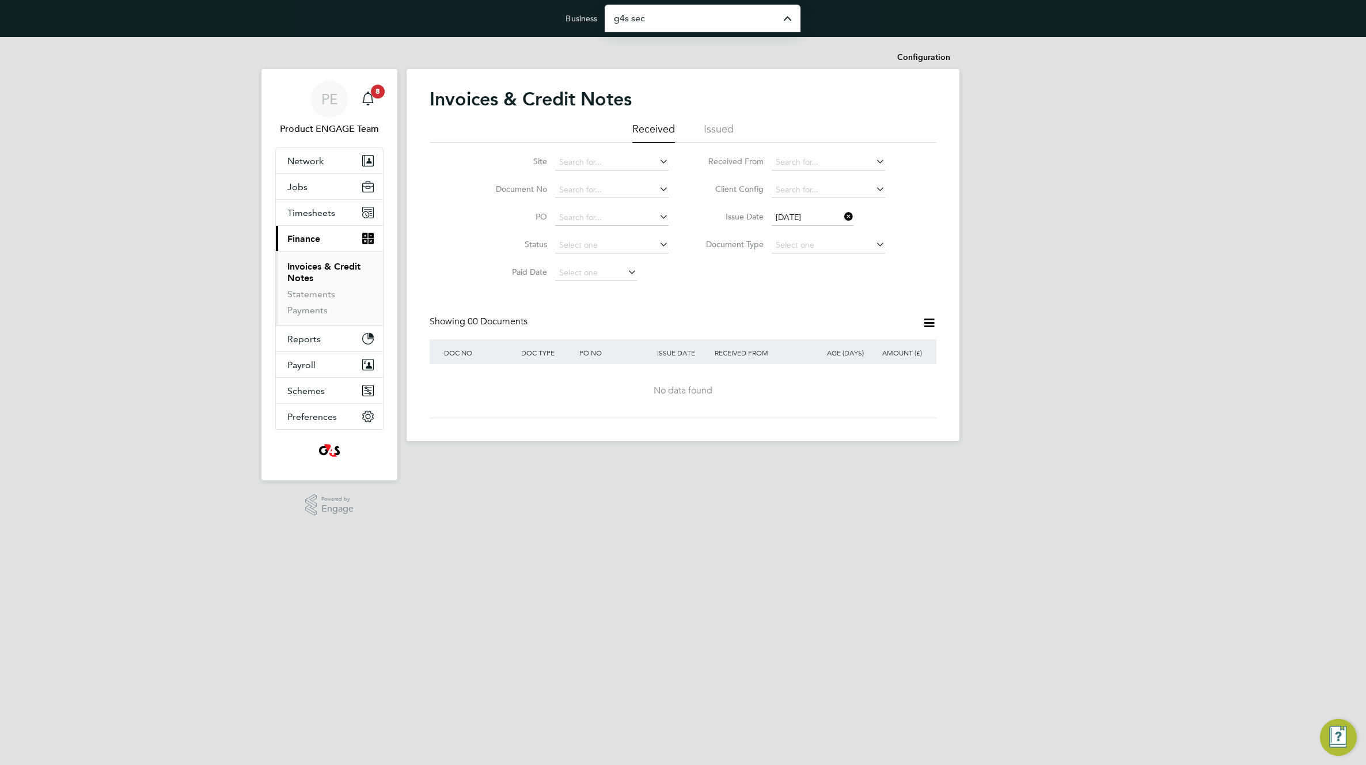
type input "G4s Secure Solutions (Uk) Limited"
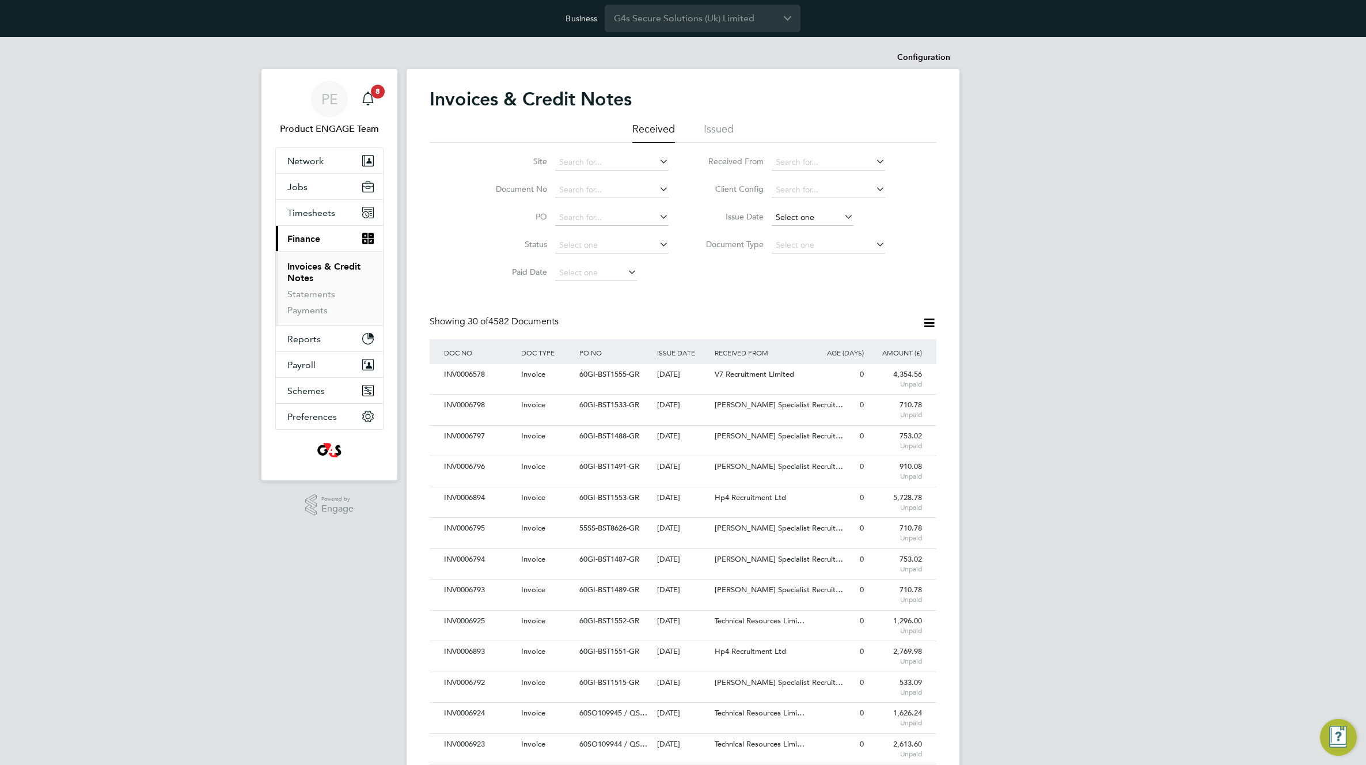
click at [800, 220] on input at bounding box center [813, 218] width 82 height 16
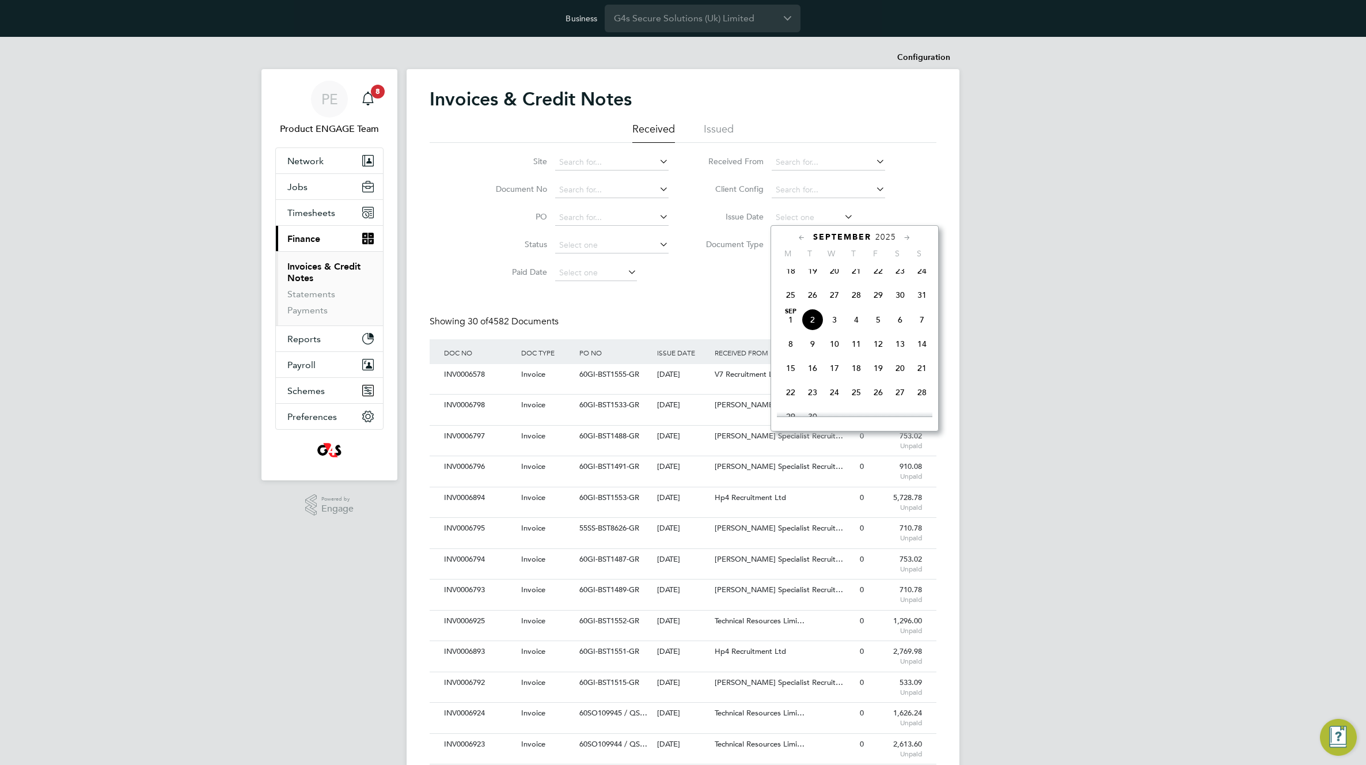
click at [814, 330] on span "2" at bounding box center [812, 320] width 22 height 22
type input "[DATE]"
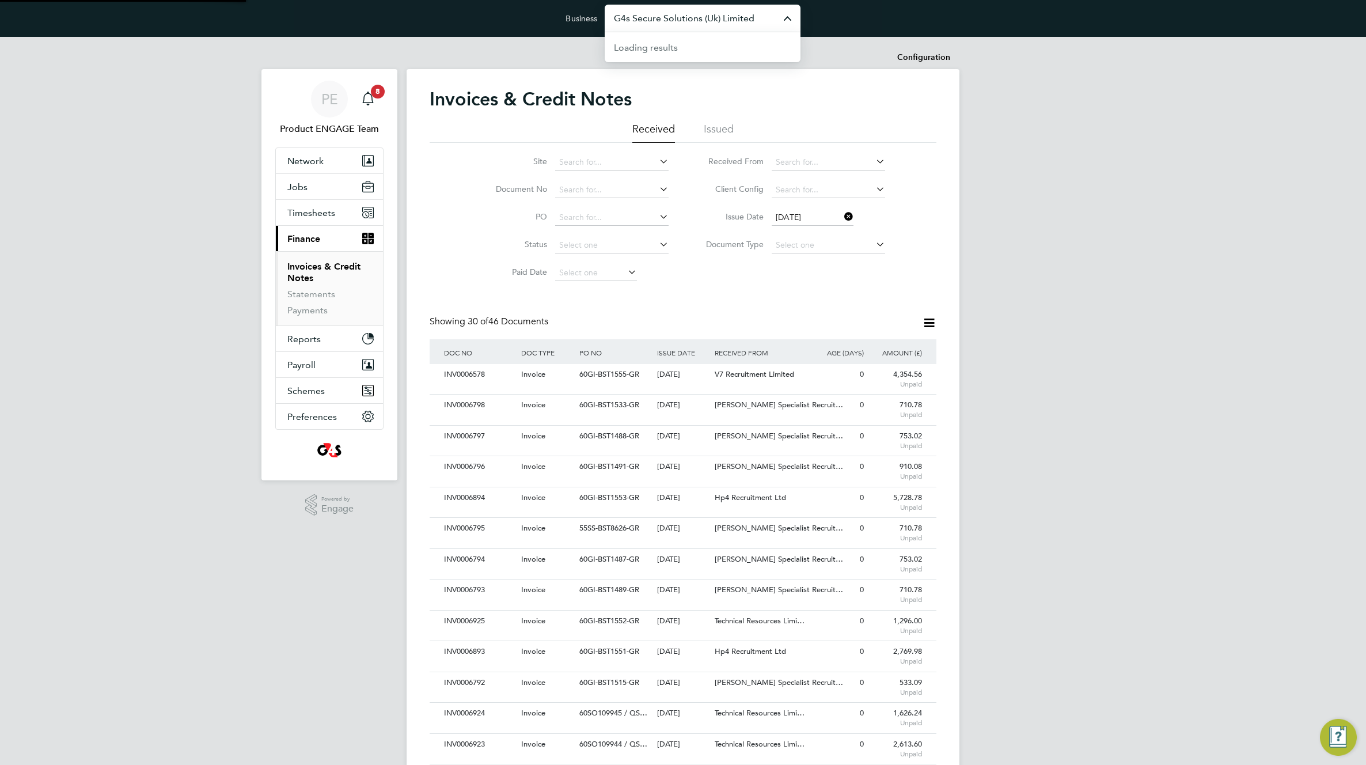
click at [671, 16] on input "G4s Secure Solutions (Uk) Limited" at bounding box center [703, 18] width 196 height 27
click at [652, 80] on span "G4s Regional Management (Uk & I) Limited" at bounding box center [702, 82] width 177 height 28
type input "G4s Regional Management (Uk & I) Limited"
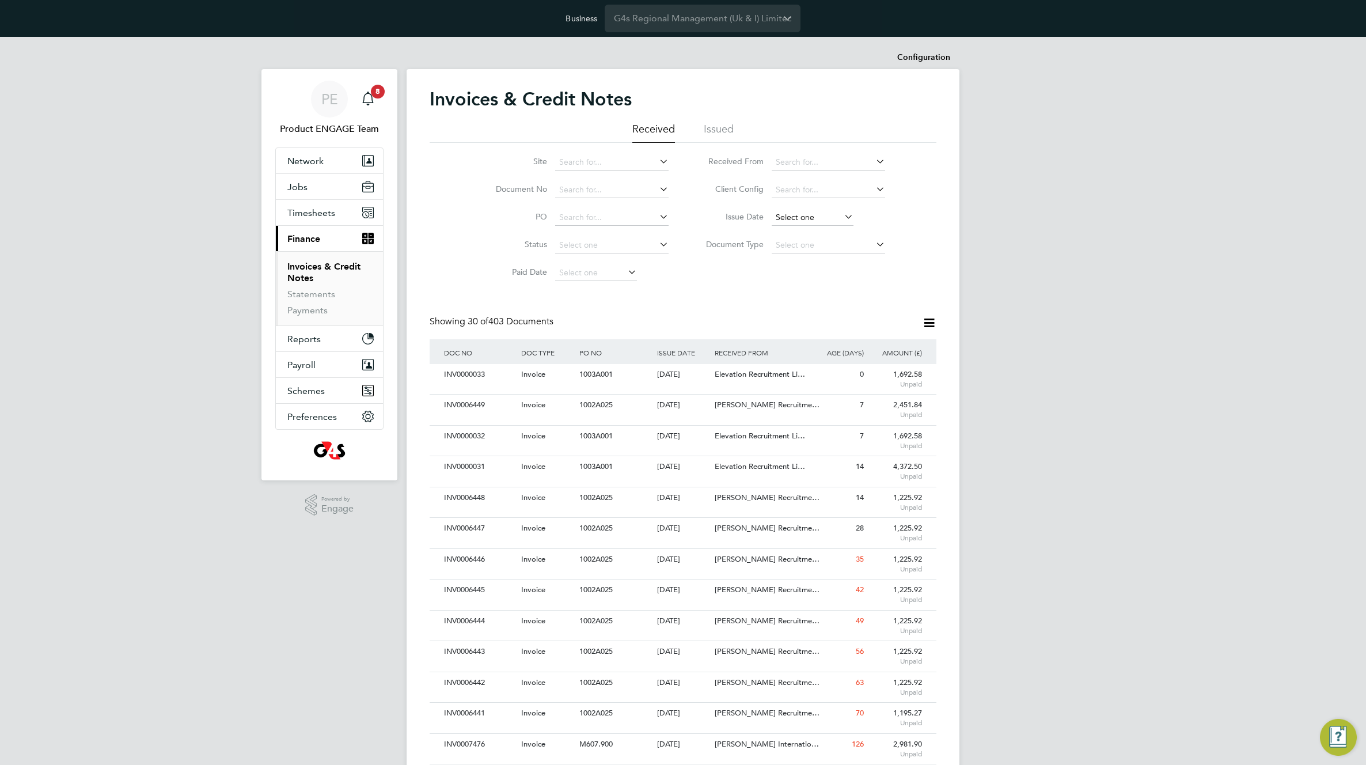
click at [822, 211] on input at bounding box center [813, 218] width 82 height 16
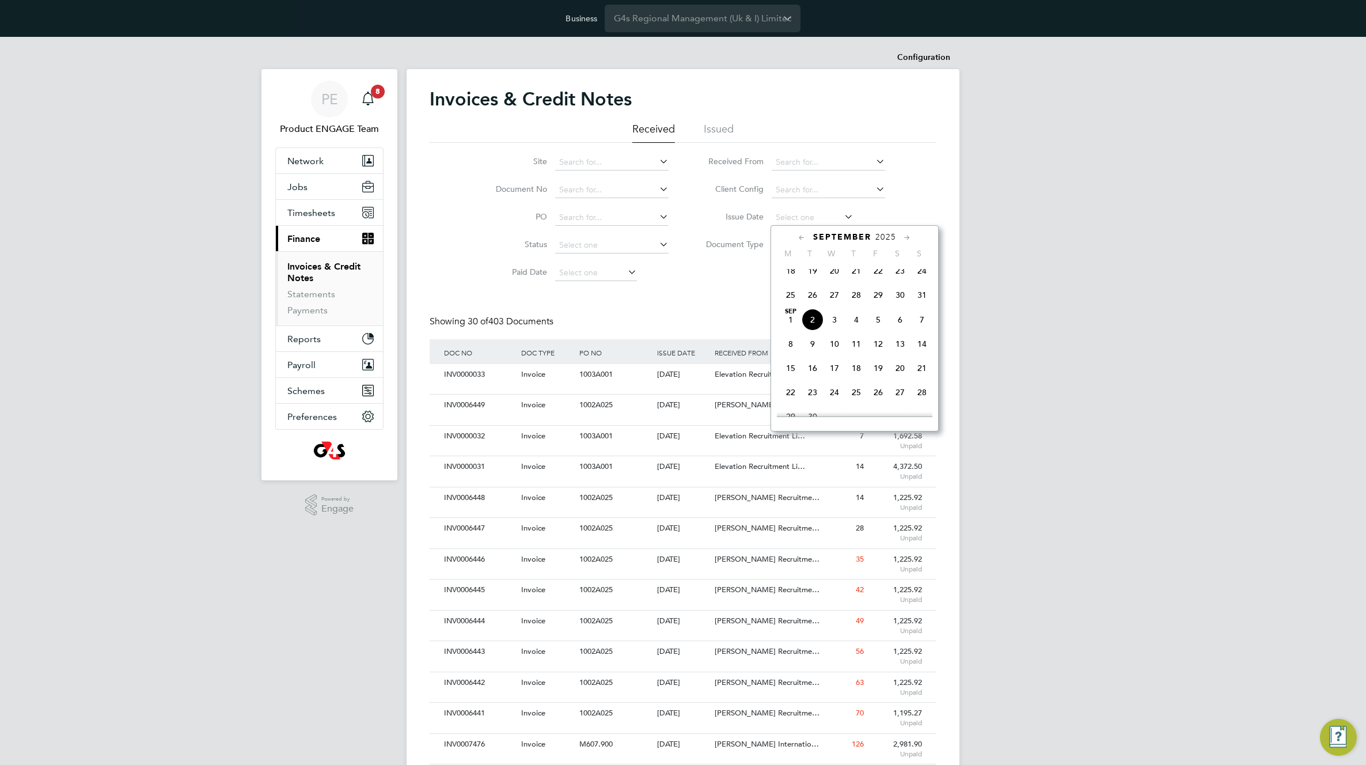
click at [814, 328] on span "2" at bounding box center [812, 320] width 22 height 22
type input "[DATE]"
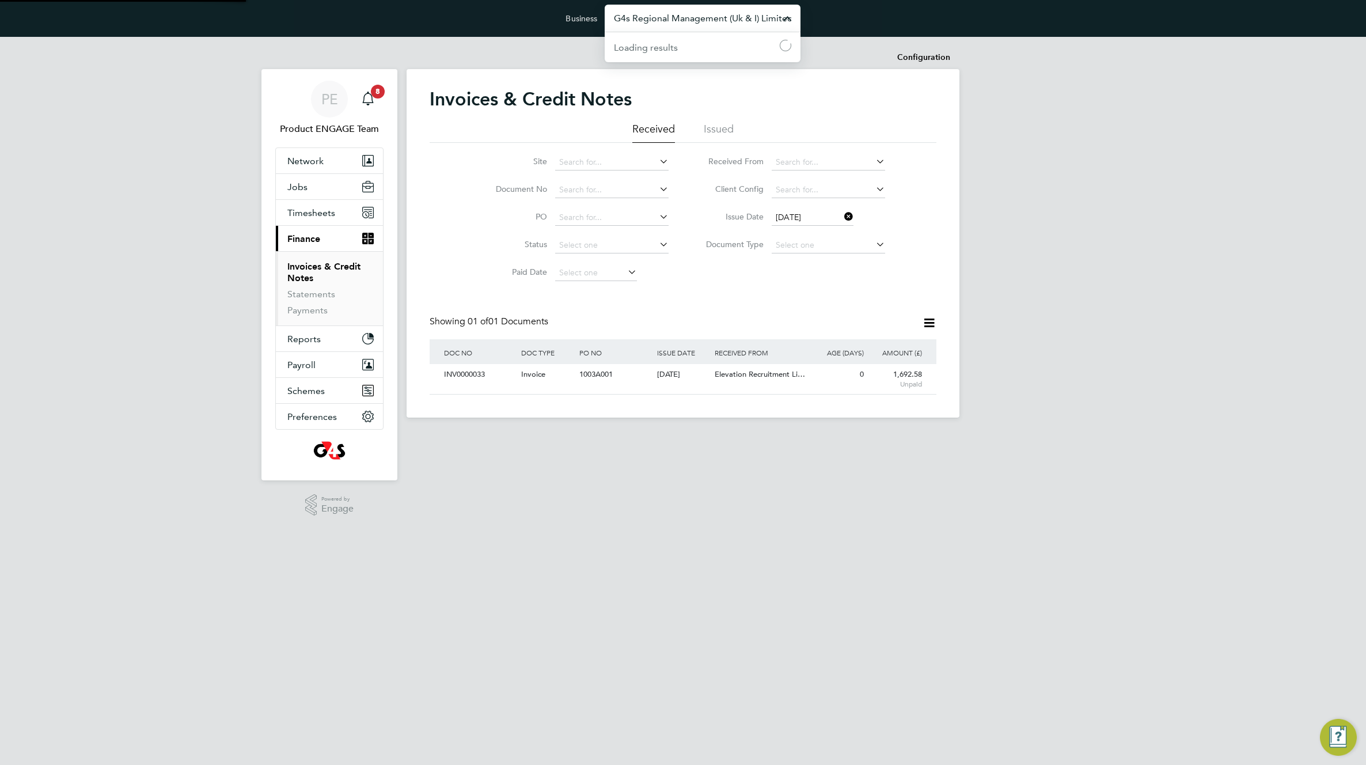
click at [689, 20] on input "G4s Regional Management (Uk & I) Limited" at bounding box center [703, 18] width 196 height 27
click at [677, 79] on span "G4s Care And Justice Services (Uk) Limited" at bounding box center [702, 82] width 177 height 28
type input "G4s Care And Justice Services (Uk) Limited"
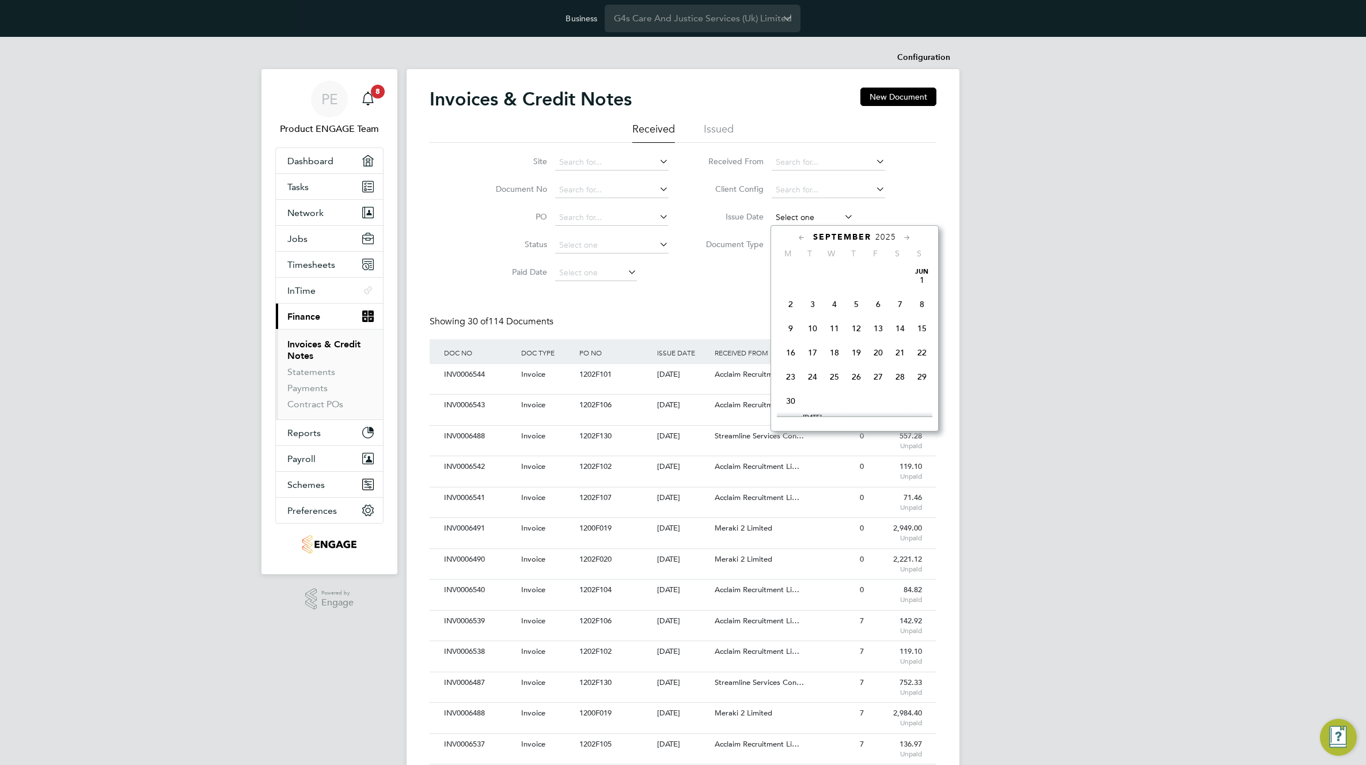
click at [816, 216] on input at bounding box center [813, 218] width 82 height 16
click at [812, 330] on span "2" at bounding box center [812, 320] width 22 height 22
type input "[DATE]"
